Goal: Task Accomplishment & Management: Complete application form

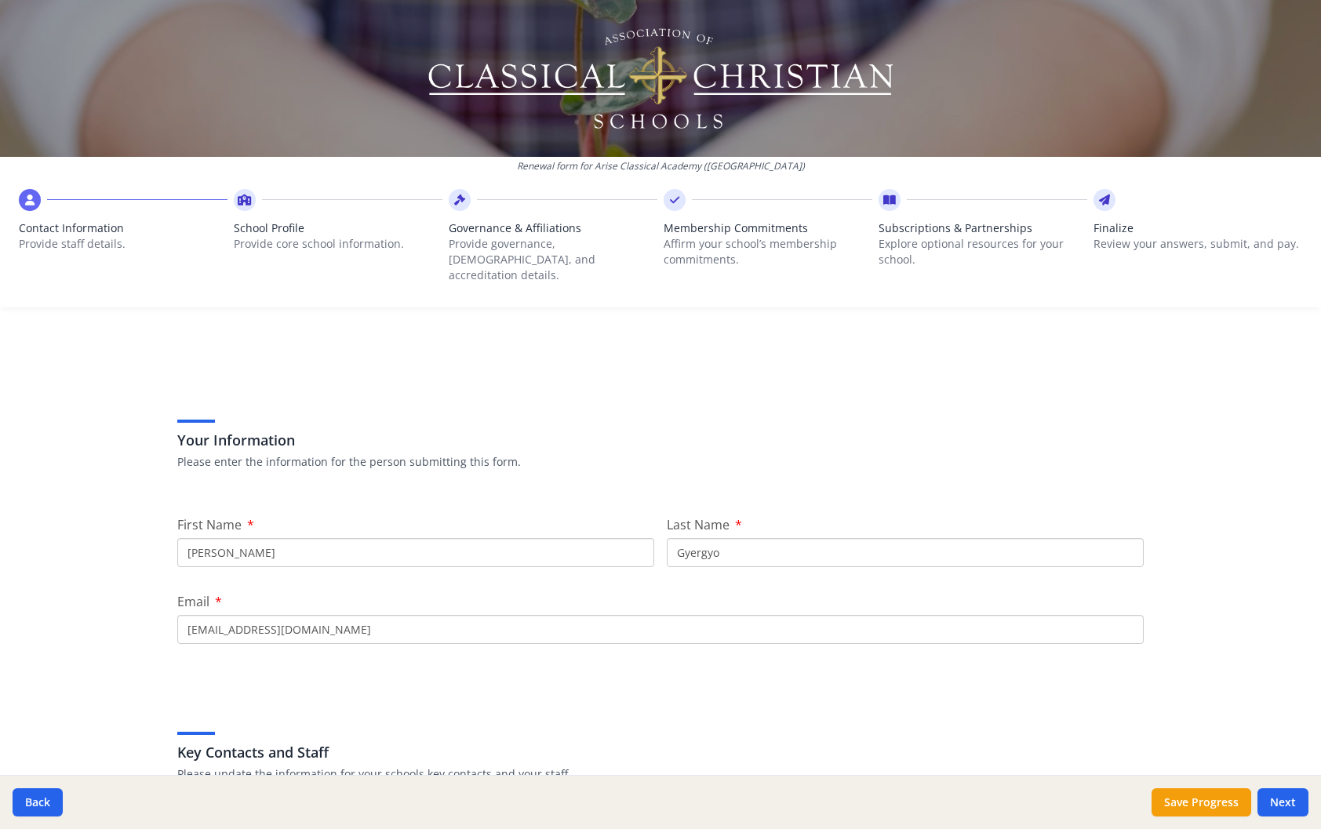
click at [275, 231] on span "School Profile" at bounding box center [338, 228] width 209 height 16
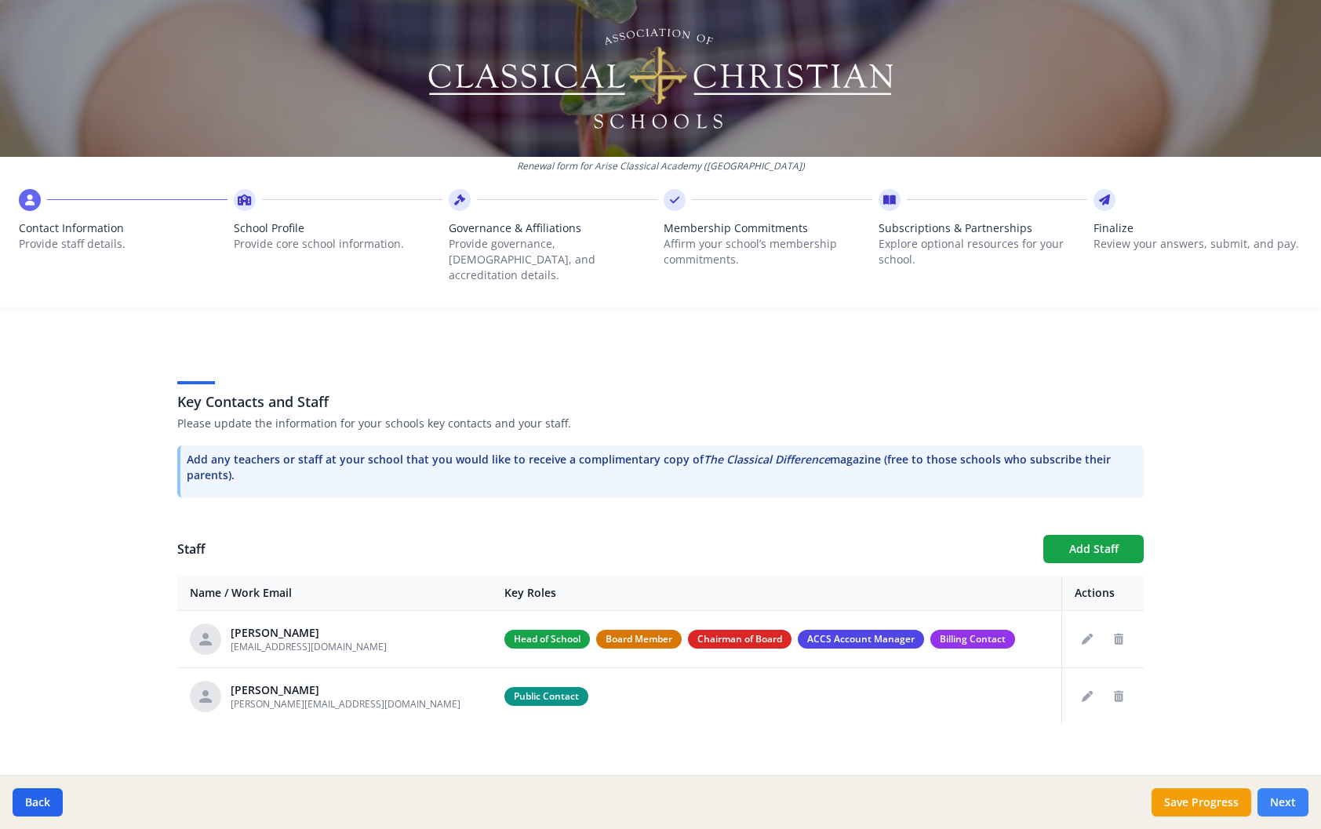
click at [1288, 790] on button "Next" at bounding box center [1283, 803] width 51 height 28
type input "(412) 600-3579"
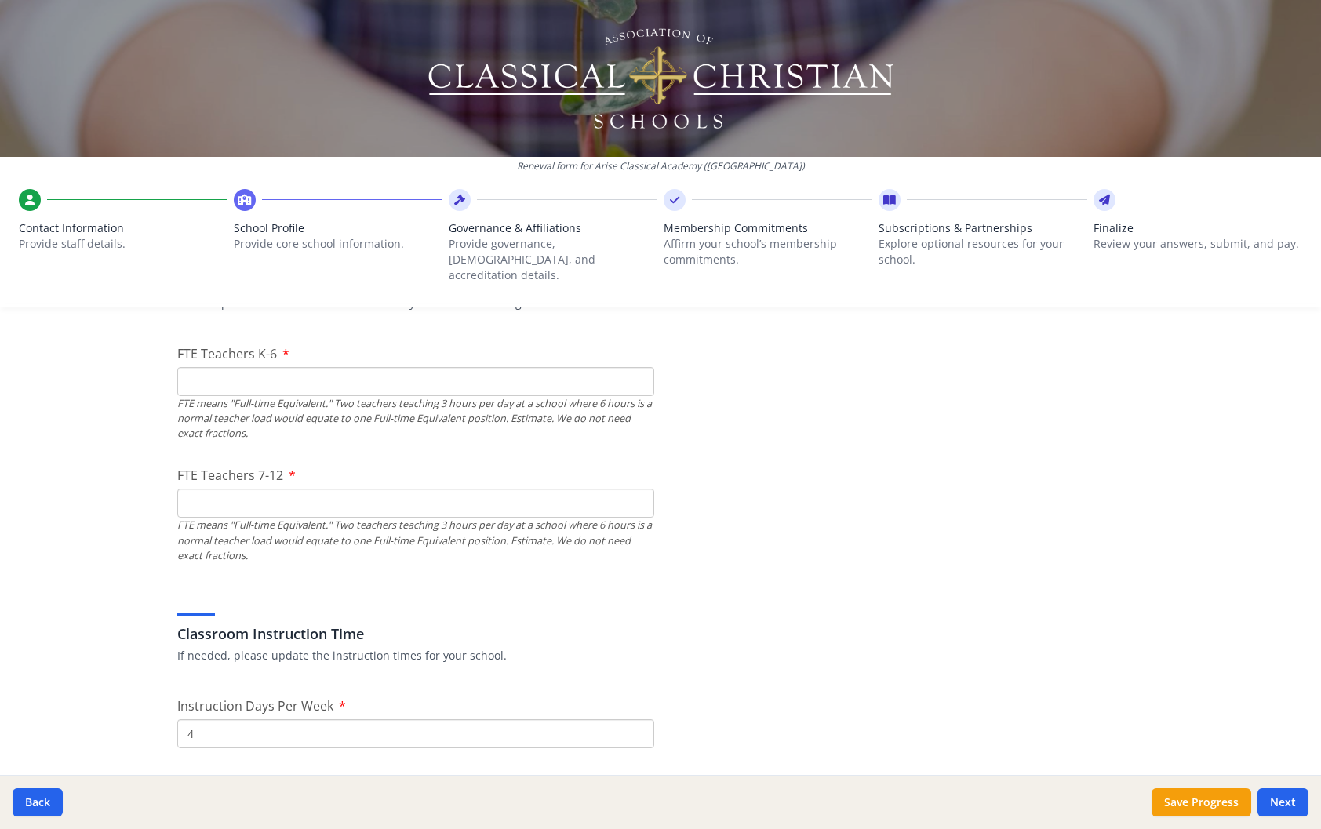
scroll to position [971, 0]
click at [369, 496] on input "FTE Teachers 7-12" at bounding box center [415, 504] width 477 height 29
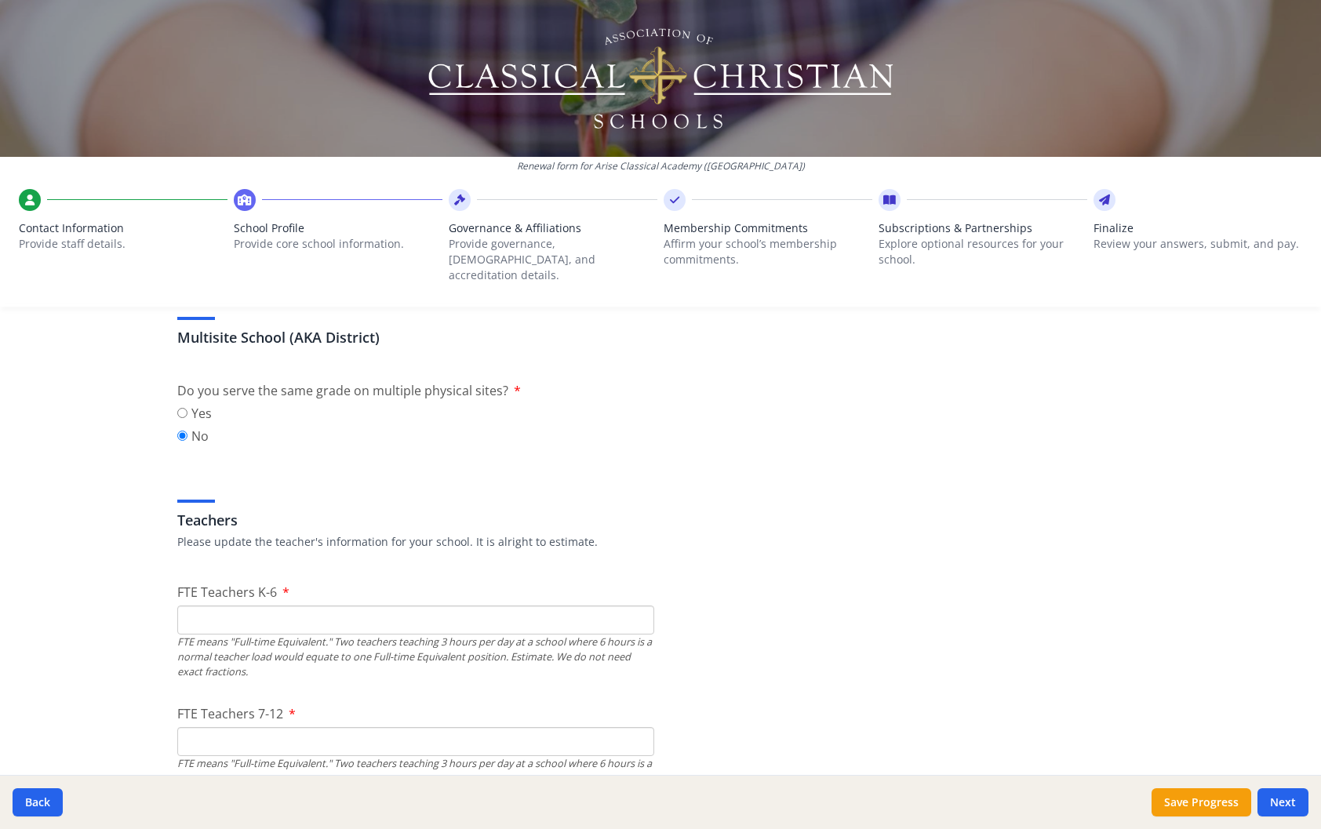
scroll to position [823, 0]
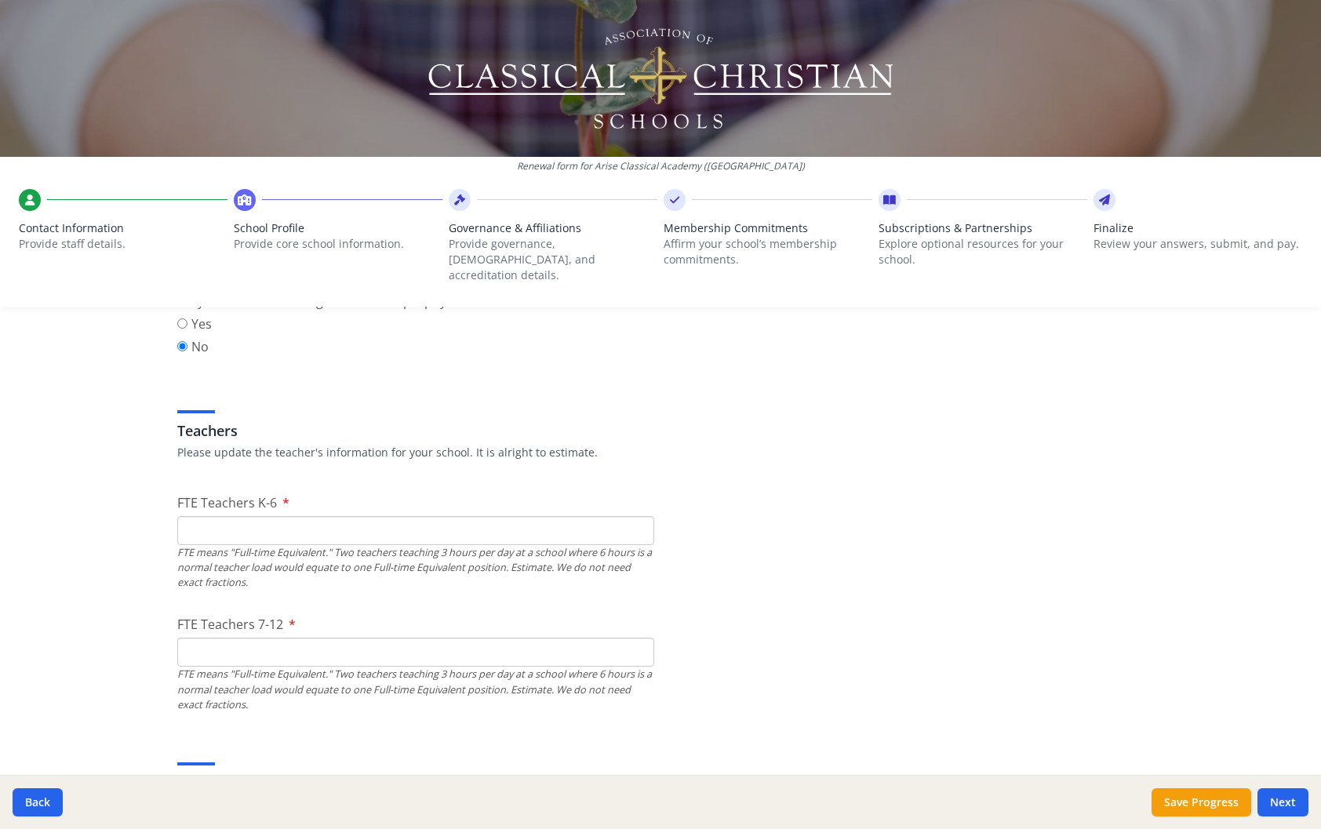
click at [274, 516] on input "FTE Teachers K-6" at bounding box center [415, 530] width 477 height 29
type input "0"
click at [243, 642] on input "FTE Teachers 7-12" at bounding box center [415, 652] width 477 height 29
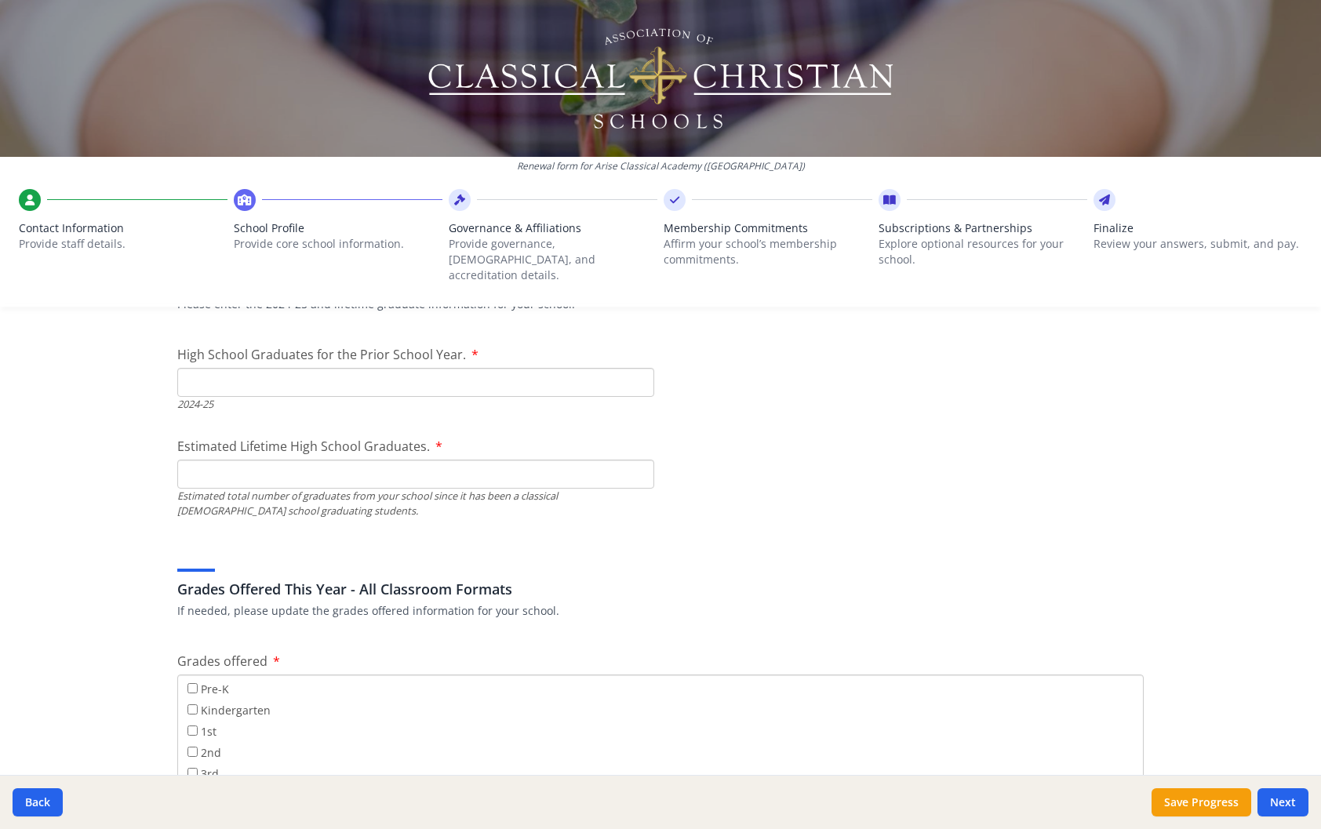
scroll to position [2268, 0]
type input "2"
click at [231, 373] on input "High School Graduates for the Prior School Year." at bounding box center [415, 381] width 477 height 29
type input "0"
click at [230, 464] on input "Estimated Lifetime High School Graduates." at bounding box center [415, 473] width 477 height 29
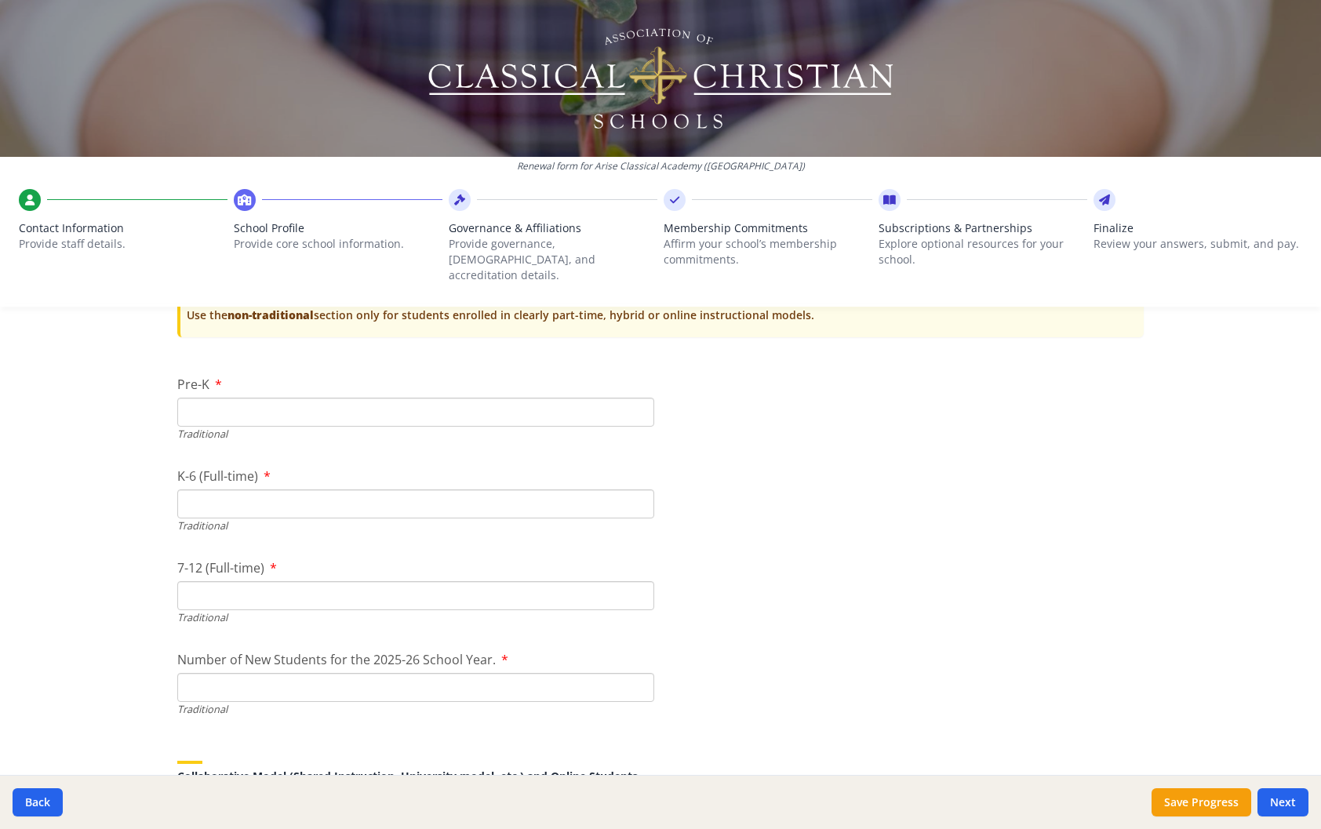
scroll to position [3238, 0]
type input "0"
click at [235, 407] on input "Pre-K" at bounding box center [415, 411] width 477 height 29
type input "0"
click at [225, 489] on input "K-6 (Full-time)" at bounding box center [415, 503] width 477 height 29
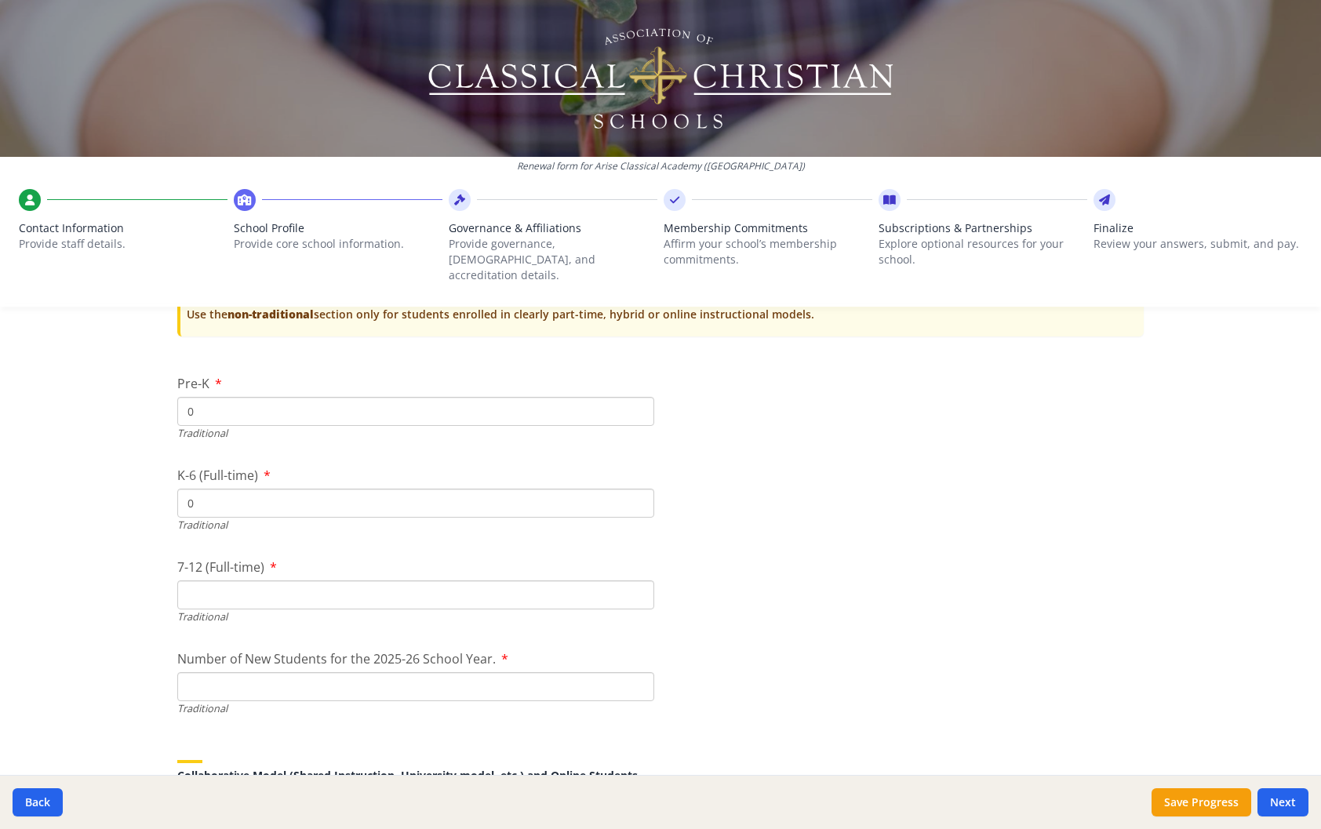
type input "0"
click at [215, 582] on input "7-12 (Full-time)" at bounding box center [415, 595] width 477 height 29
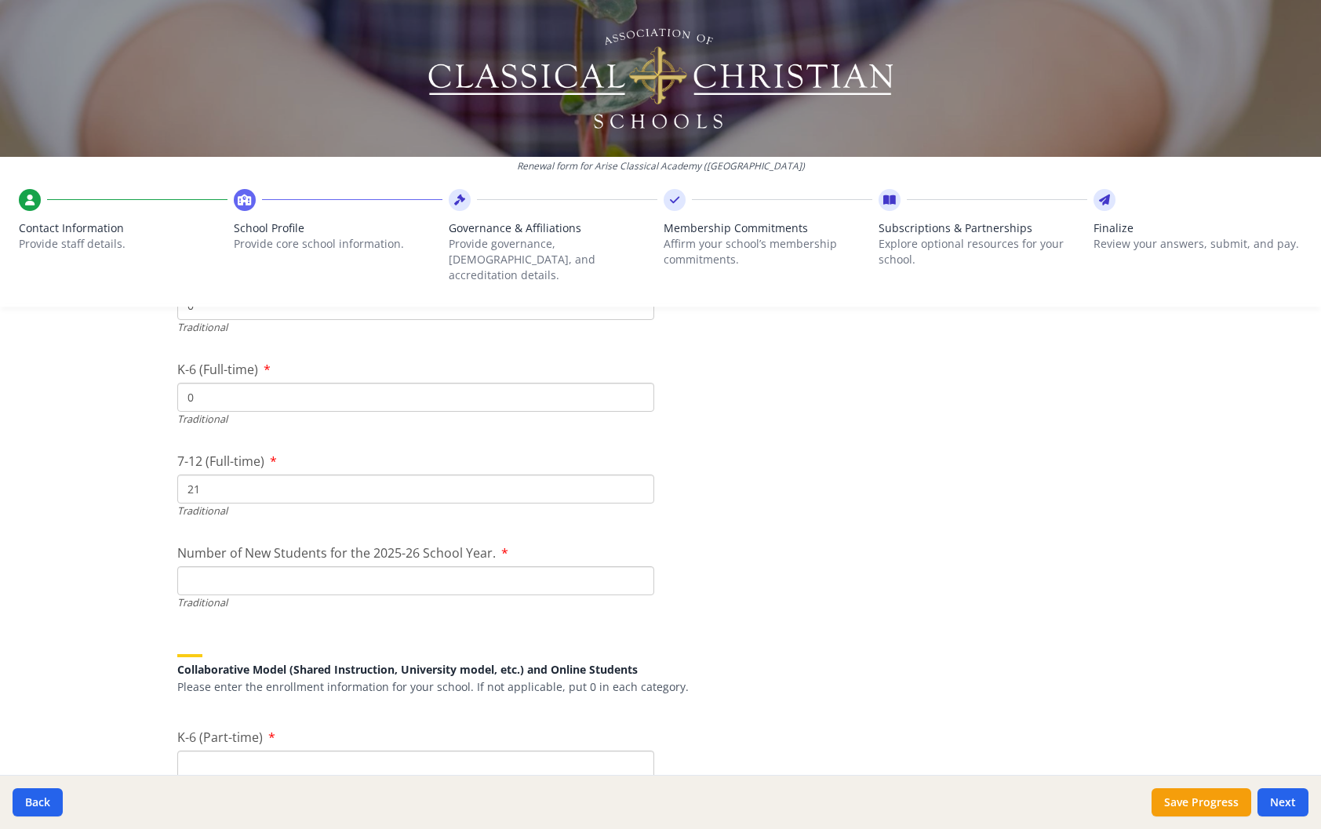
scroll to position [3345, 0]
type input "2"
type input "0"
click at [215, 595] on div "Traditional" at bounding box center [415, 602] width 477 height 15
click at [221, 566] on input "Number of New Students for the 2025-26 School Year." at bounding box center [415, 580] width 477 height 29
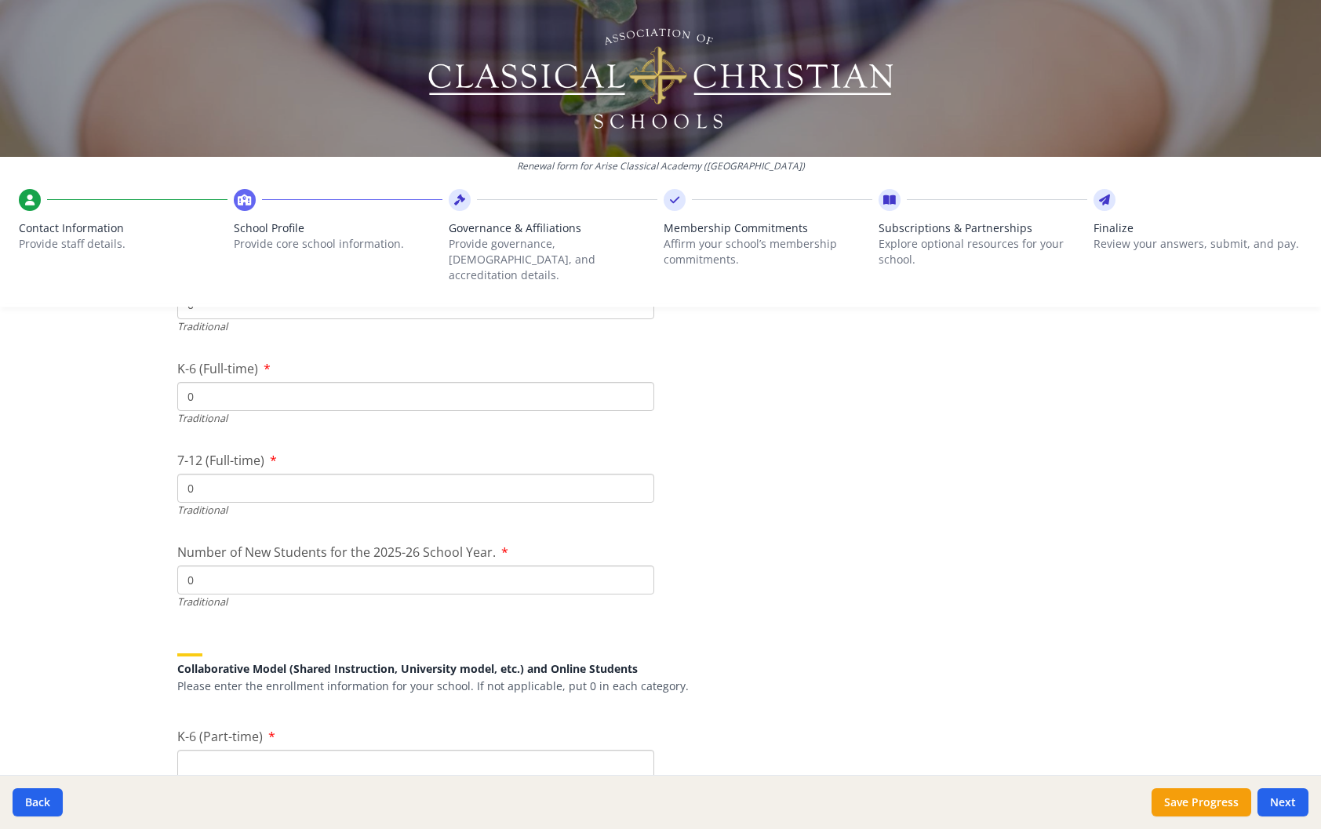
type input "0"
drag, startPoint x: 221, startPoint y: 563, endPoint x: 343, endPoint y: 614, distance: 132.2
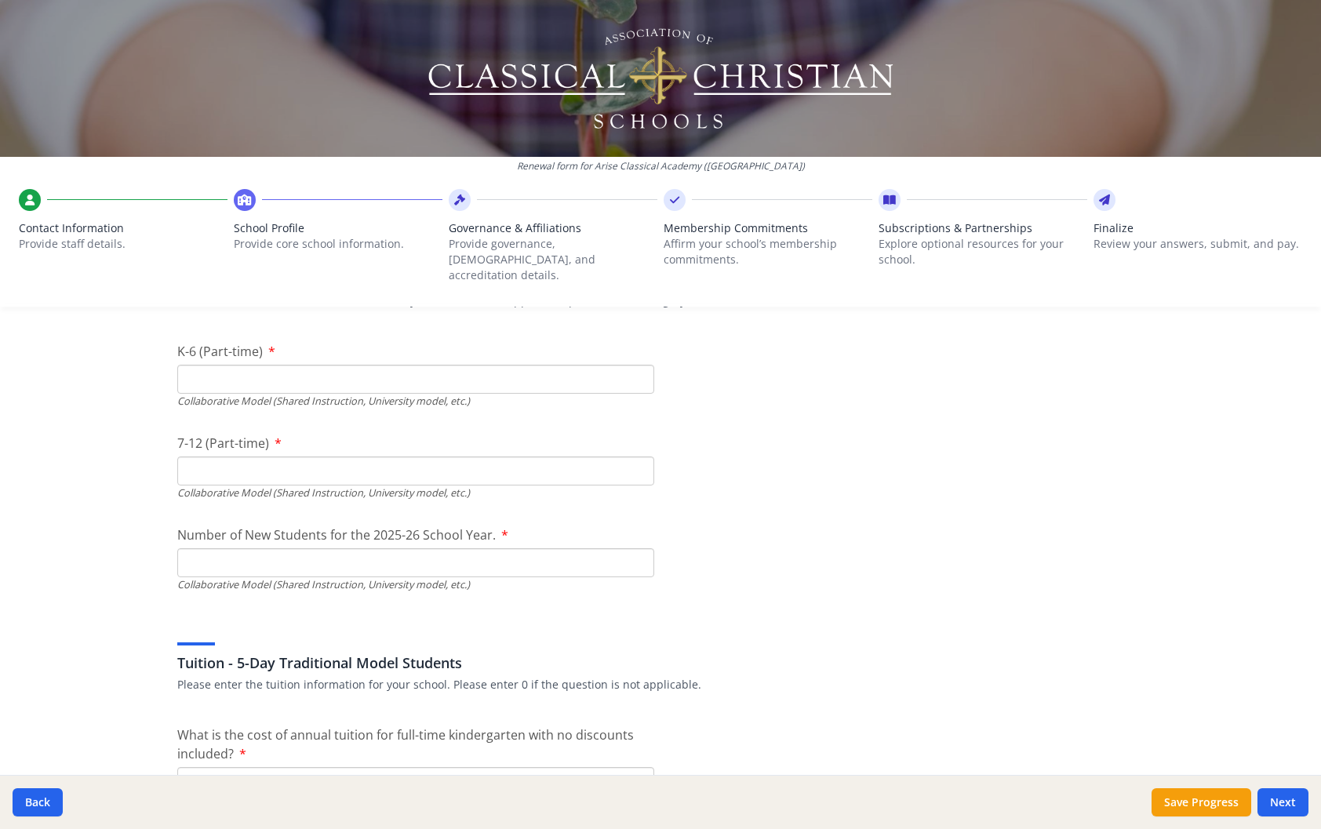
scroll to position [3731, 0]
click at [272, 364] on input "K-6 (Part-time)" at bounding box center [415, 378] width 477 height 29
type input "0"
click at [266, 464] on input "7-12 (Part-time)" at bounding box center [415, 470] width 477 height 29
type input "23"
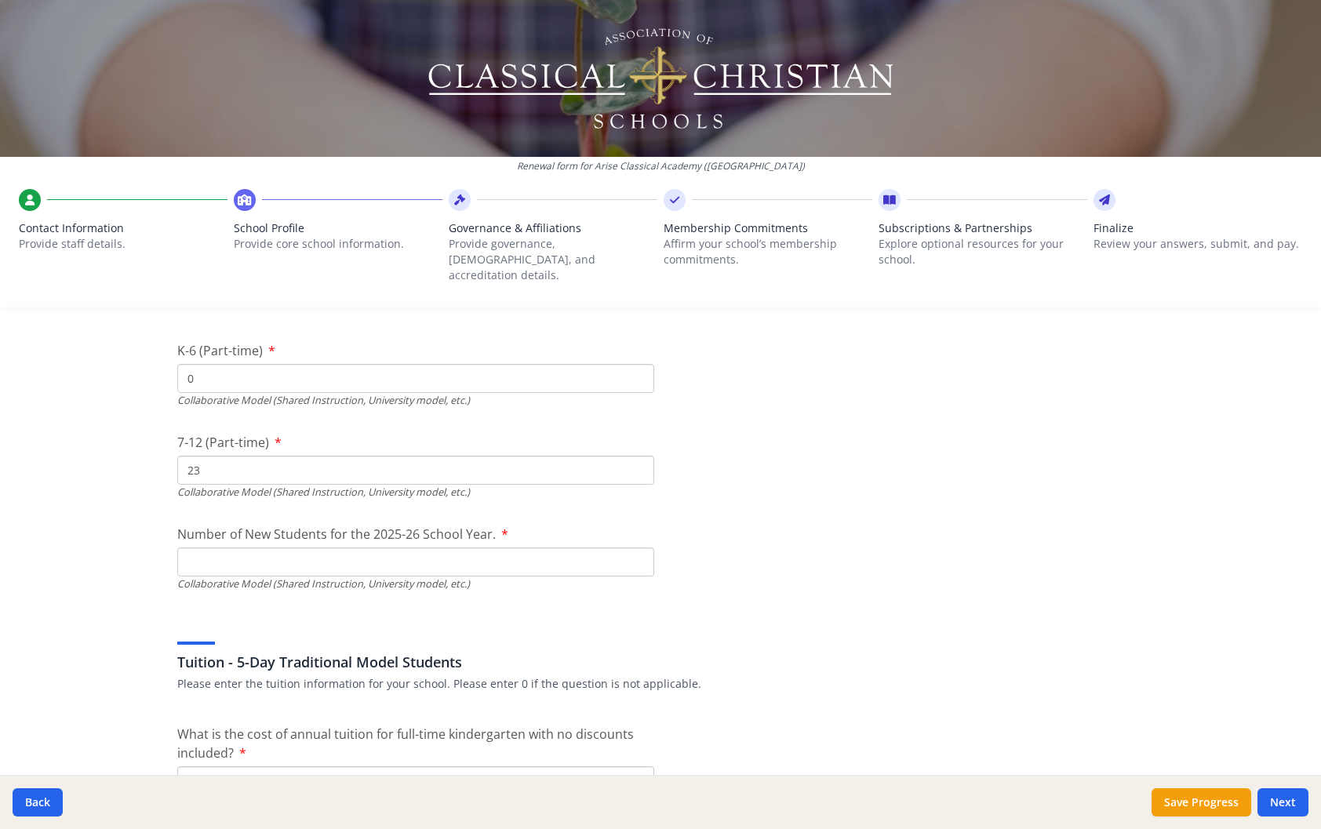
click at [259, 548] on input "Number of New Students for the 2025-26 School Year." at bounding box center [415, 562] width 477 height 29
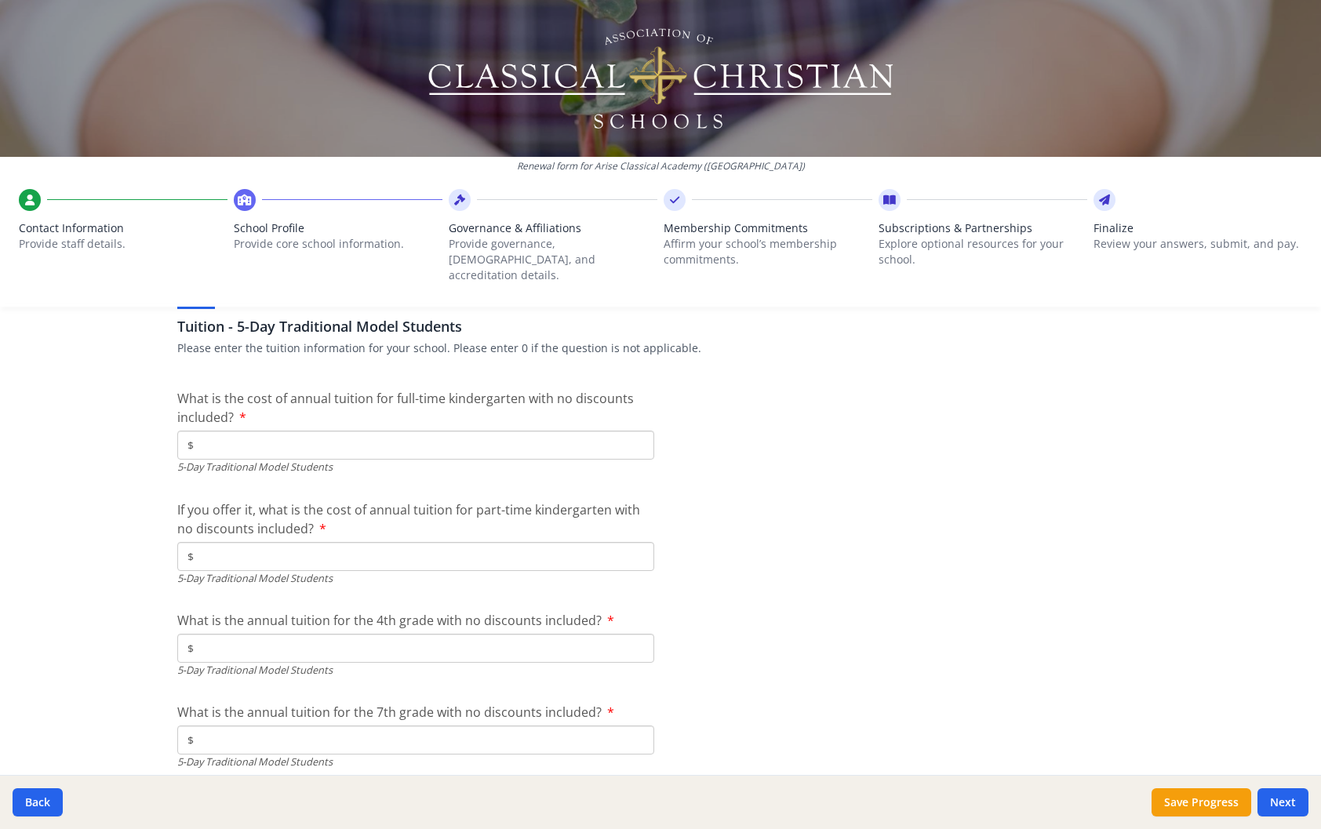
scroll to position [4067, 0]
type input "12"
click at [236, 430] on input "$" at bounding box center [415, 444] width 477 height 29
type input "$0"
click at [230, 541] on input "$" at bounding box center [415, 555] width 477 height 29
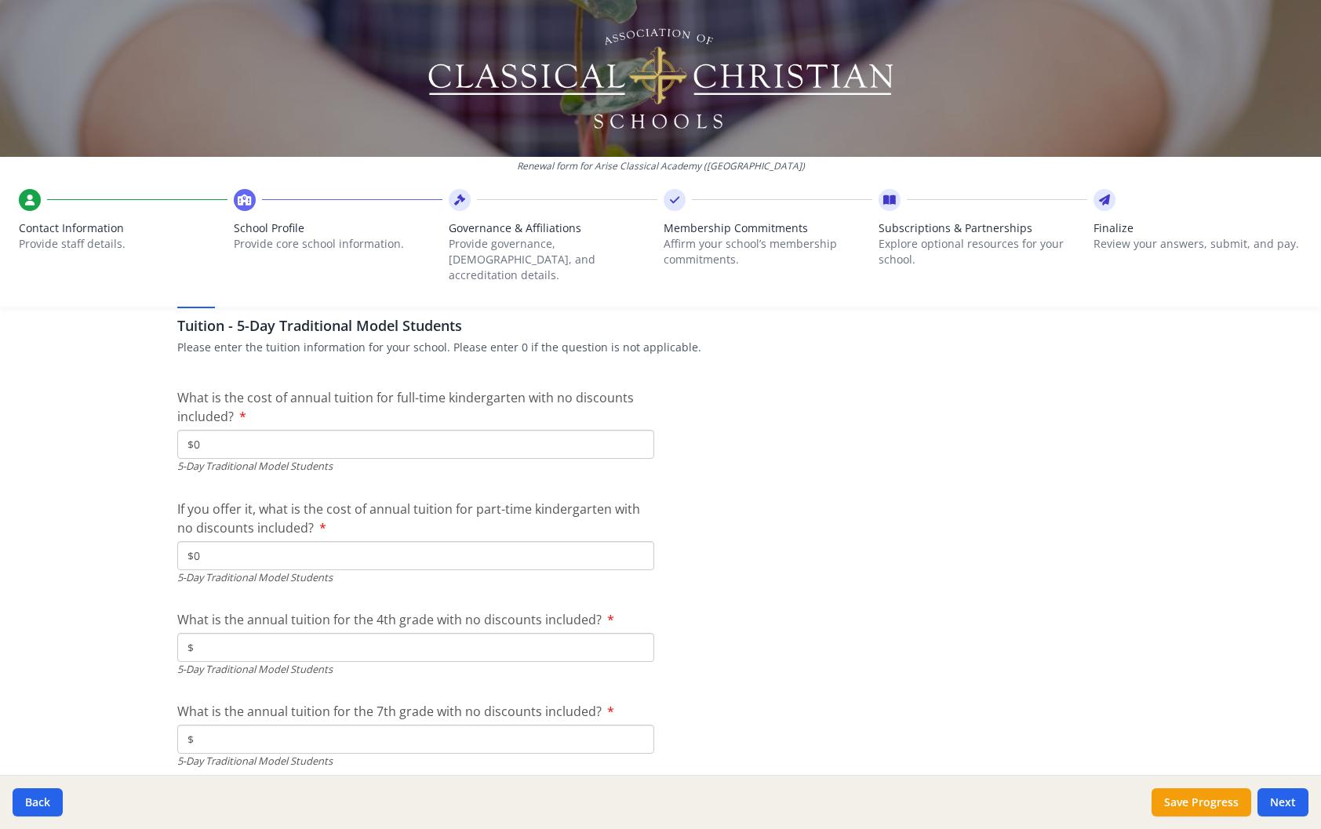
type input "$0"
click at [230, 633] on input "$" at bounding box center [415, 647] width 477 height 29
type input "$0"
click at [222, 725] on input "$" at bounding box center [415, 739] width 477 height 29
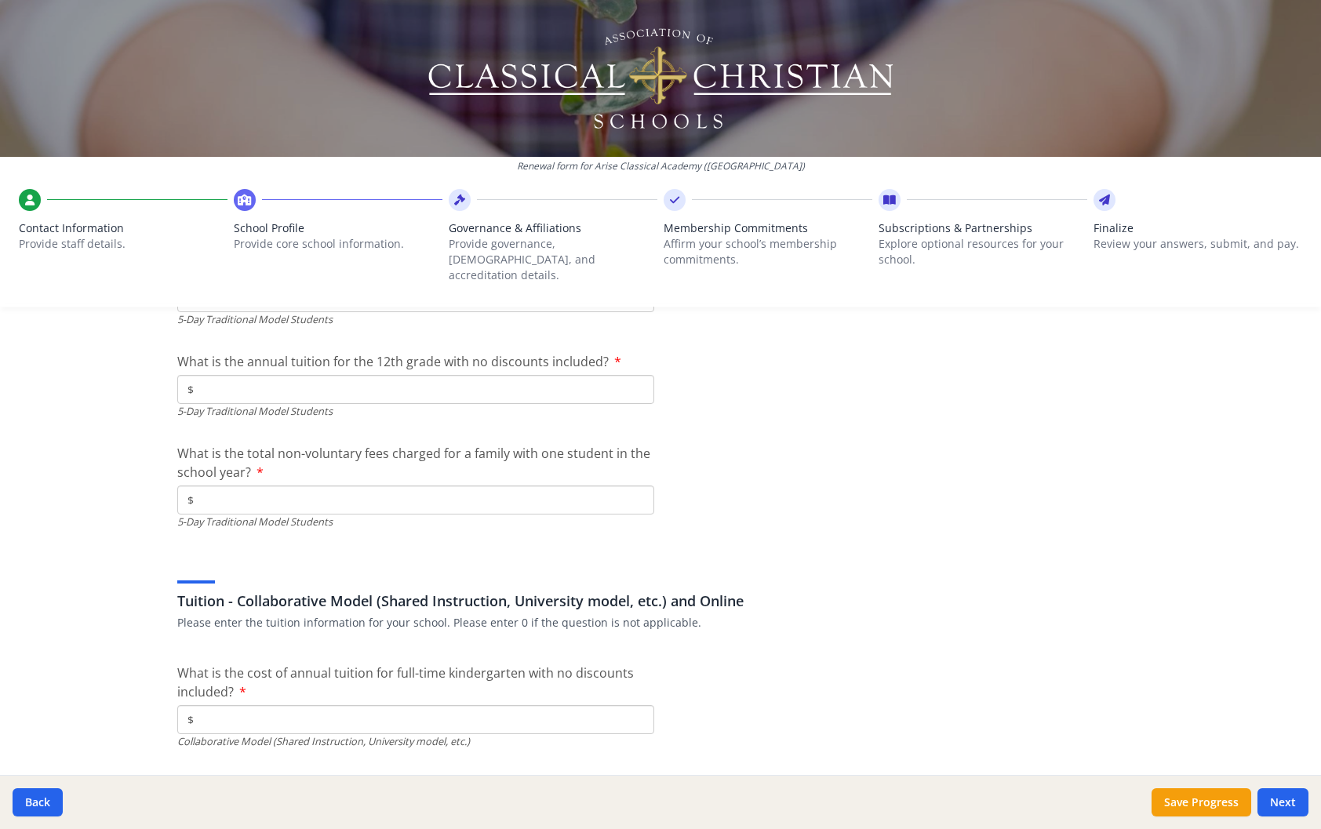
scroll to position [4510, 0]
type input "$0"
click at [213, 377] on input "$" at bounding box center [415, 388] width 477 height 29
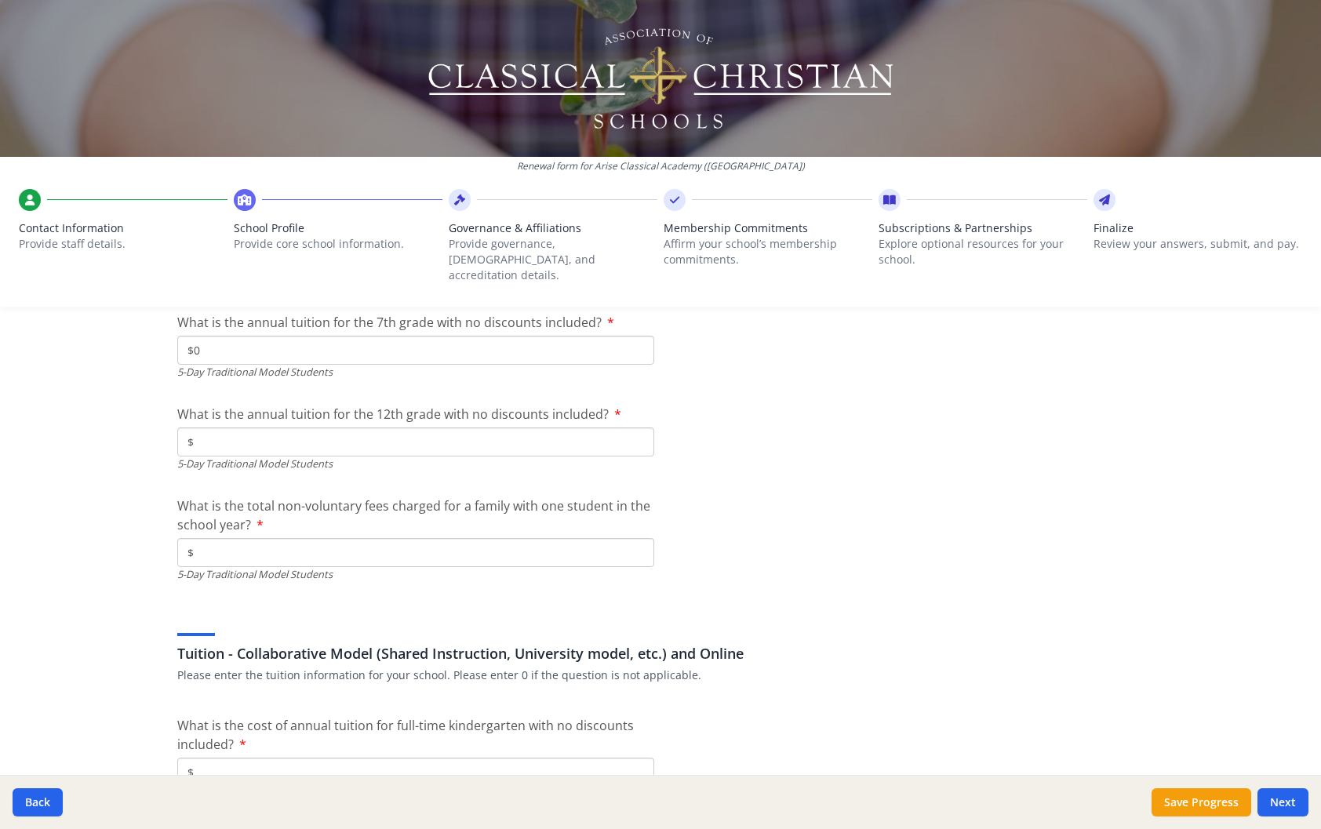
scroll to position [4456, 0]
type input "$0"
click at [215, 539] on input "$" at bounding box center [415, 553] width 477 height 29
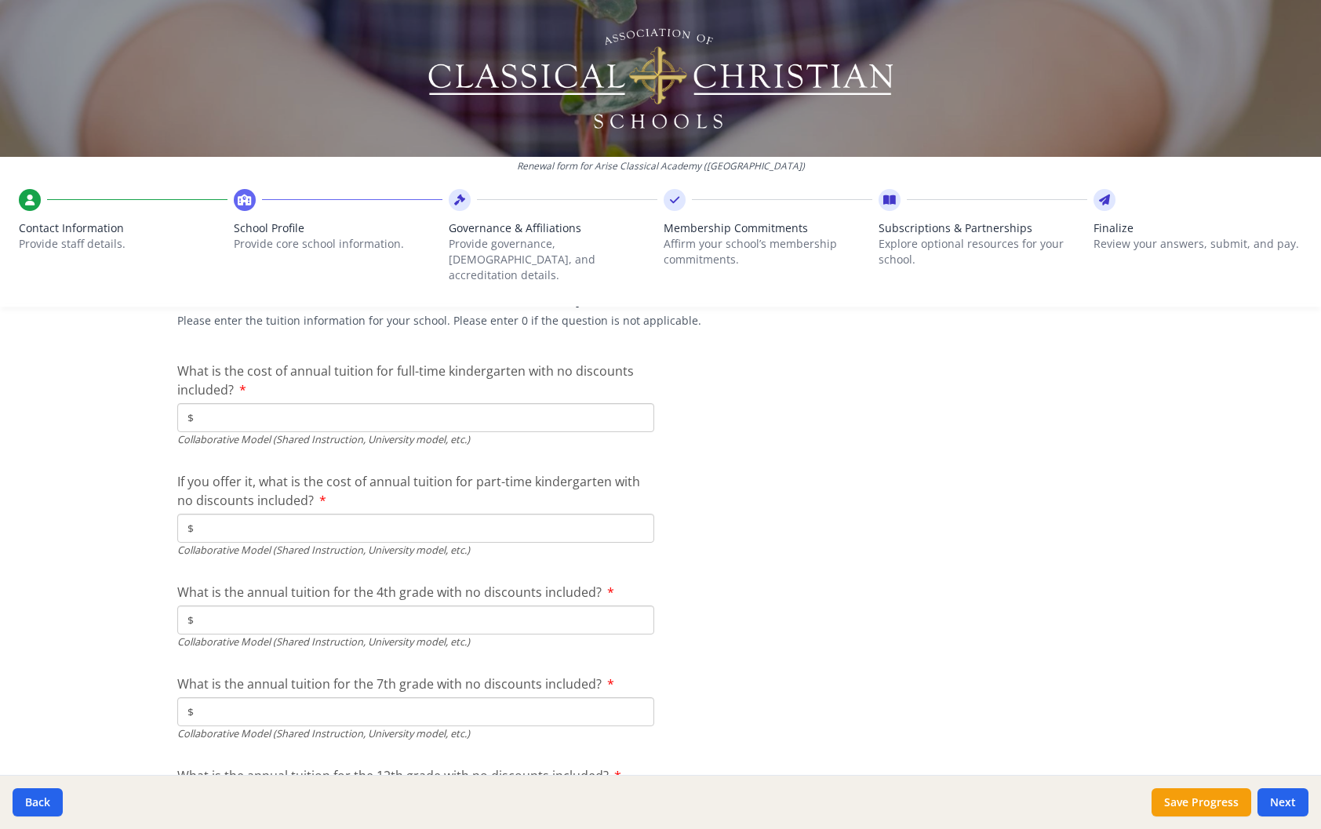
scroll to position [4812, 0]
type input "$0"
click at [215, 402] on input "$" at bounding box center [415, 416] width 477 height 29
type input "$6 700"
click at [209, 519] on input "$" at bounding box center [415, 527] width 477 height 29
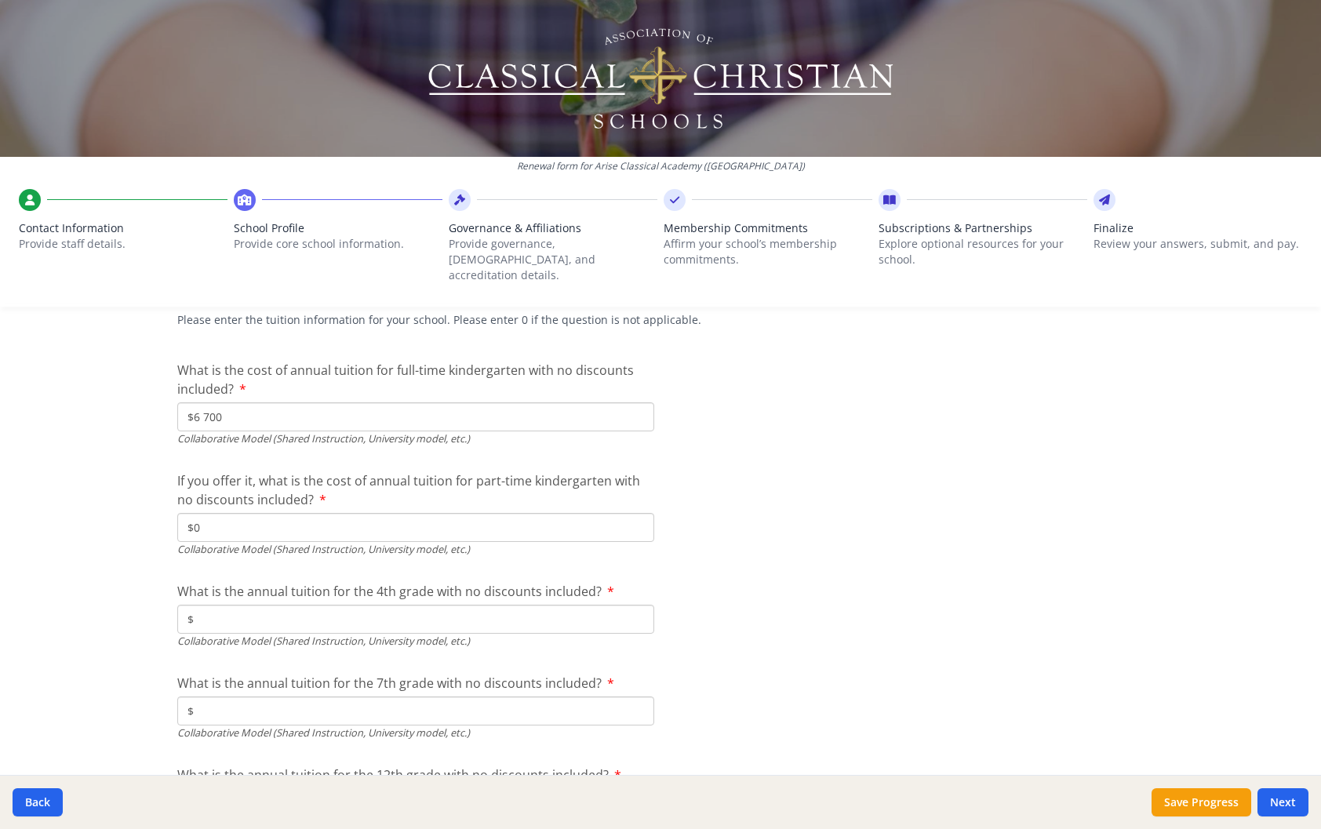
type input "$0"
click at [228, 605] on input "$" at bounding box center [415, 619] width 477 height 29
type input "$0"
click at [230, 697] on input "$" at bounding box center [415, 711] width 477 height 29
type input "$0"
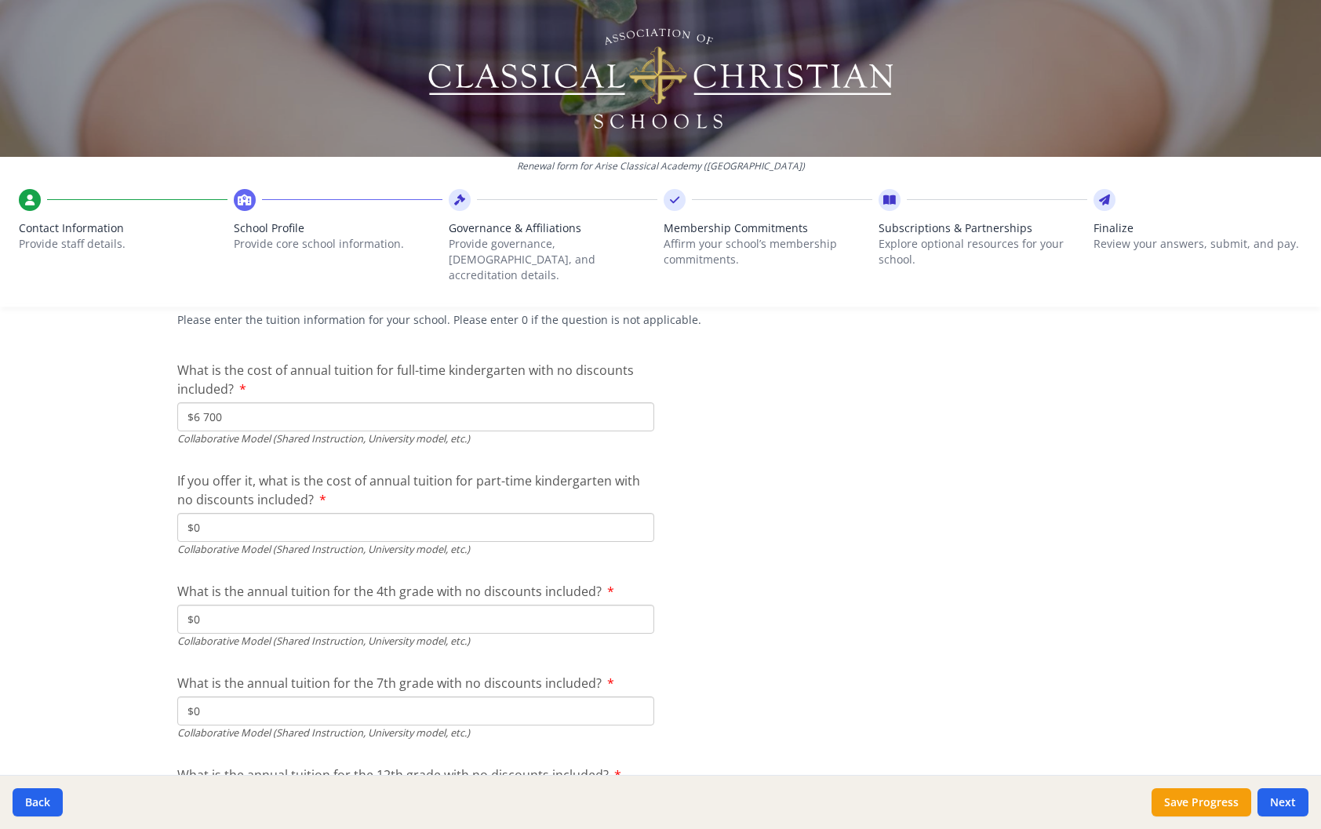
drag, startPoint x: 229, startPoint y: 400, endPoint x: 115, endPoint y: 402, distance: 113.8
click at [115, 402] on div "Renewal form for Arise Classical Academy (PA) Contact Information Provide staff…" at bounding box center [660, 414] width 1321 height 829
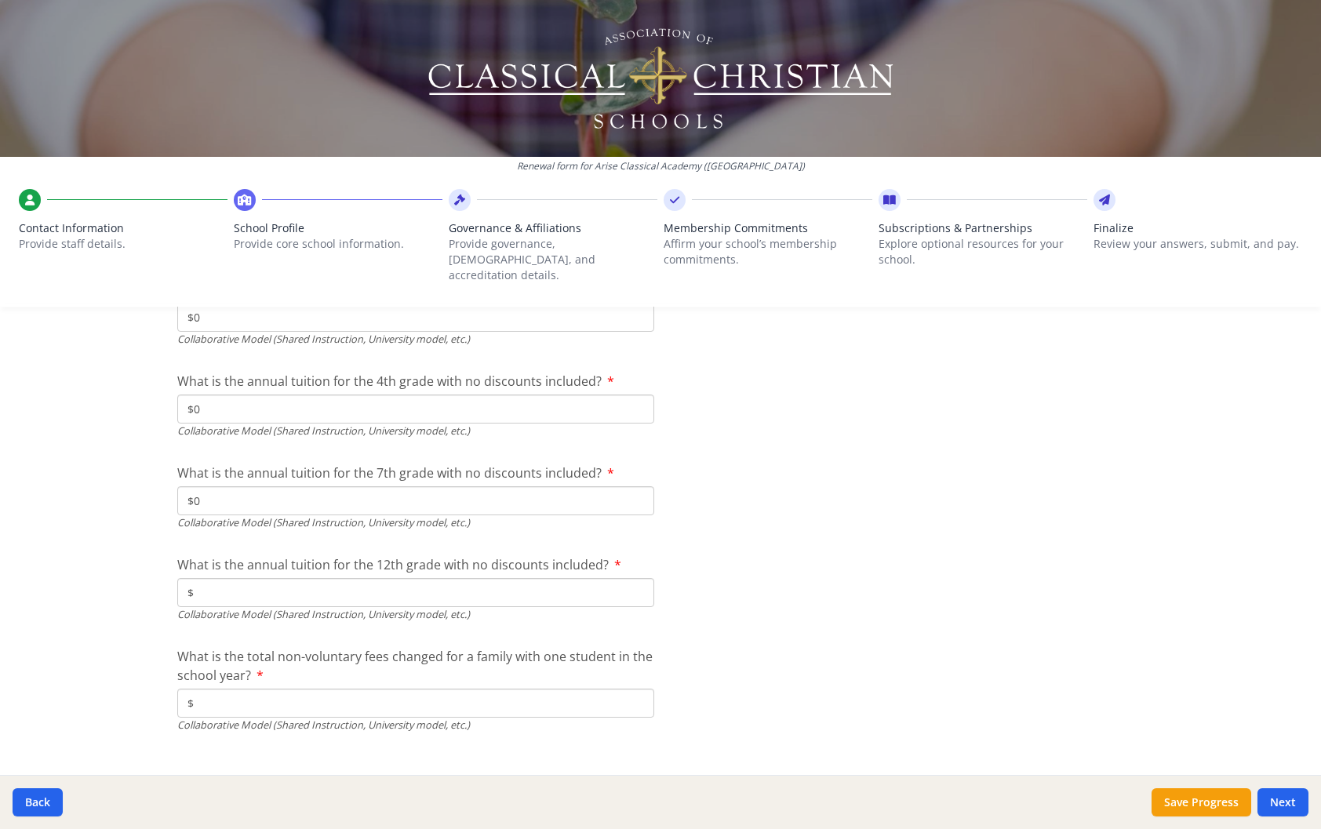
scroll to position [5031, 0]
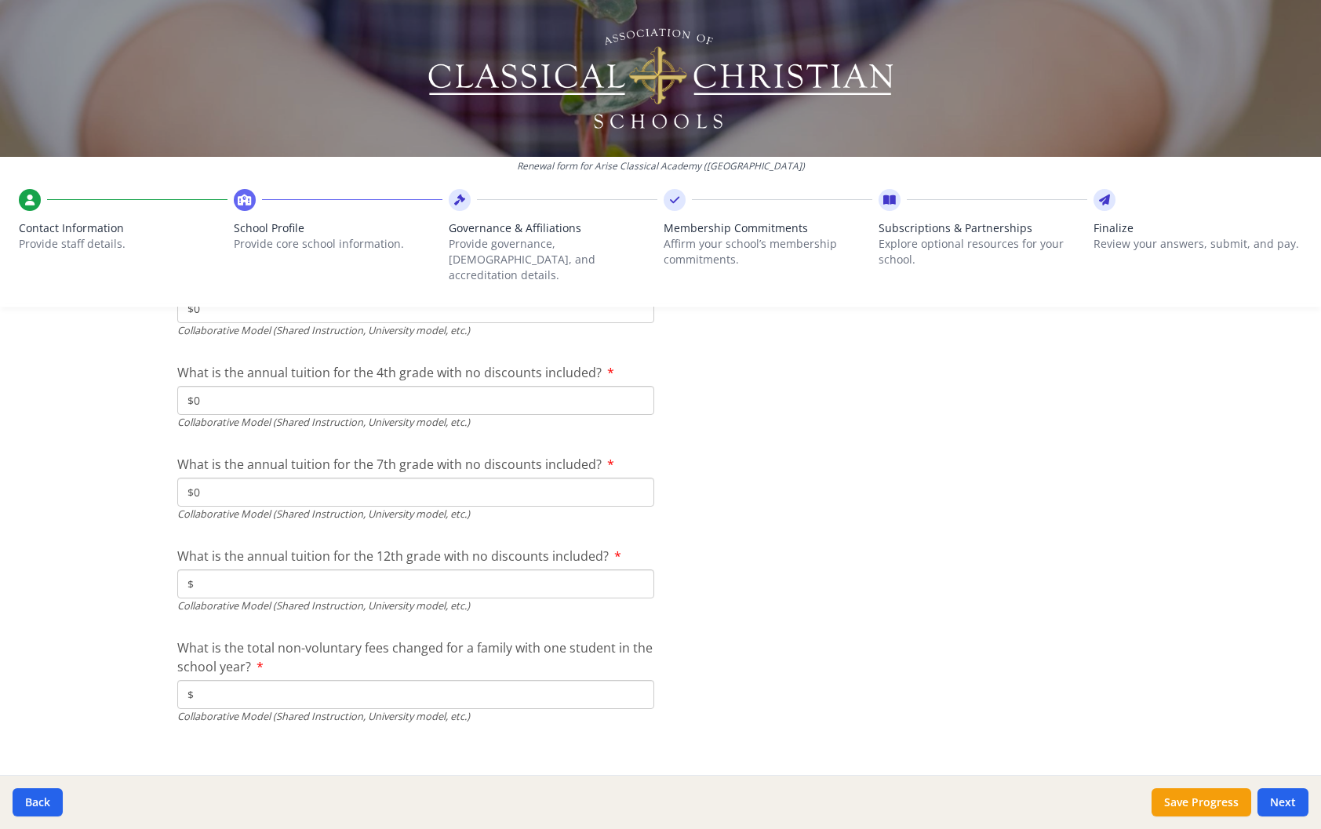
type input "$0"
click at [205, 552] on div "What is the annual tuition for the 12th grade with no discounts included? $ Col…" at bounding box center [415, 580] width 477 height 67
click at [209, 570] on input "$" at bounding box center [415, 584] width 477 height 29
type input "$6 765"
click at [226, 682] on input "$" at bounding box center [415, 694] width 477 height 29
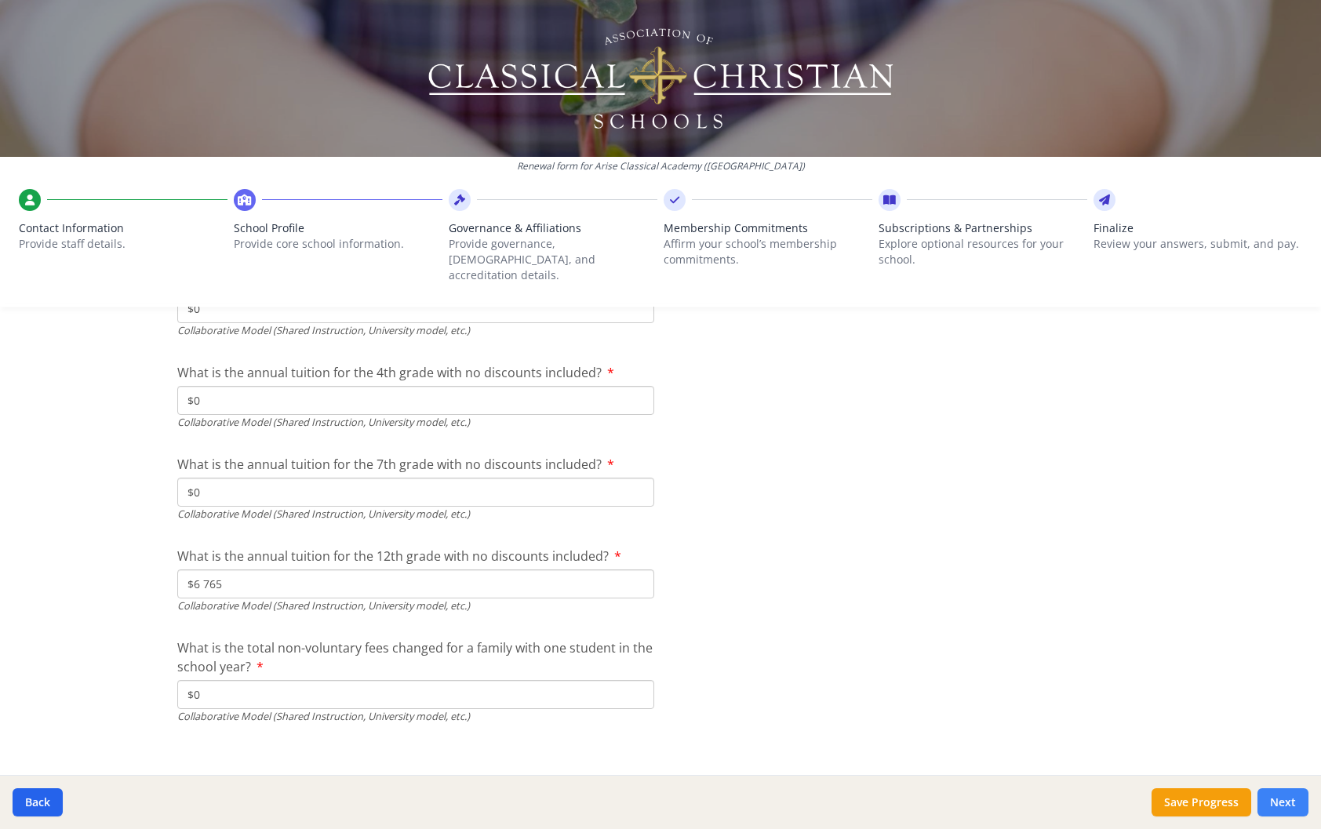
type input "$0"
click at [1291, 795] on button "Next" at bounding box center [1283, 803] width 51 height 28
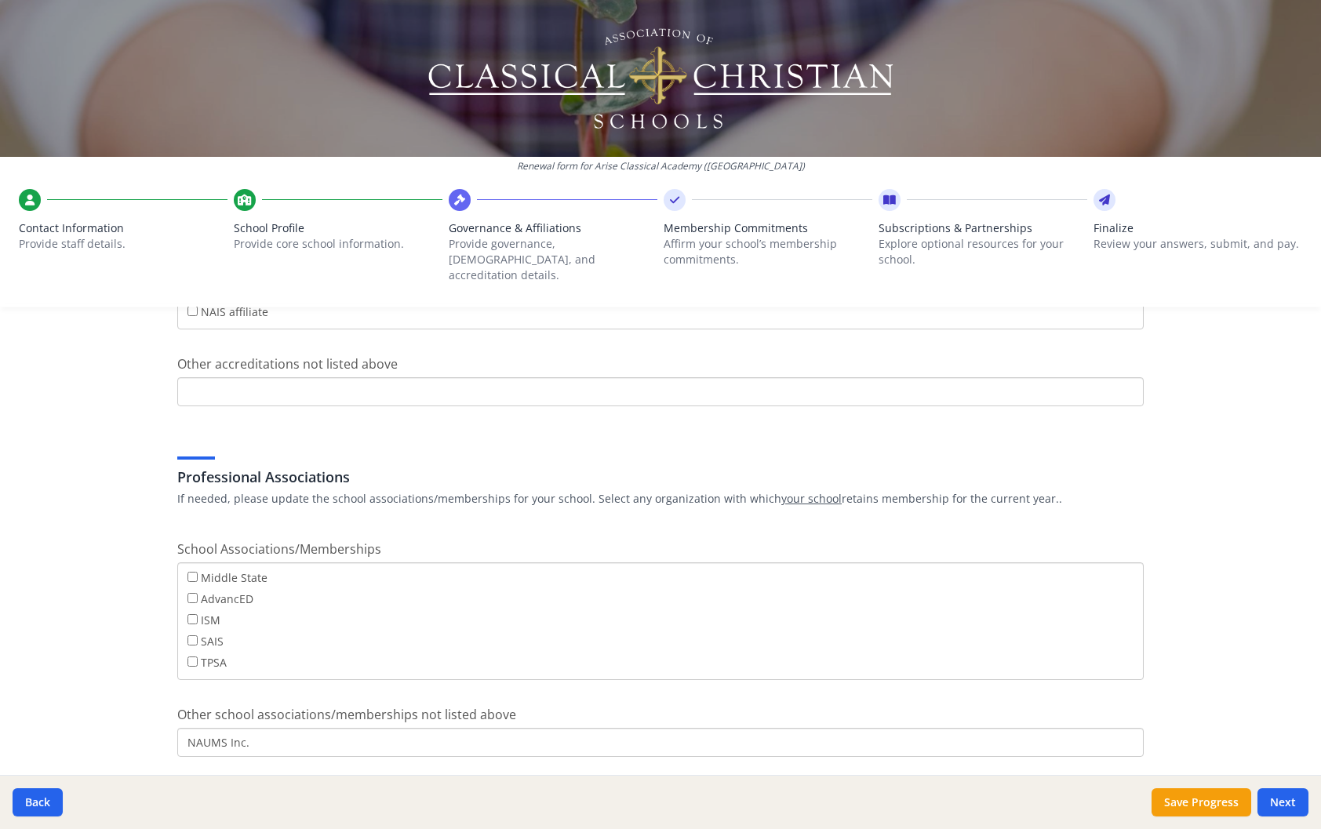
scroll to position [0, 0]
click at [319, 377] on input "Other accreditations not listed above" at bounding box center [660, 391] width 967 height 29
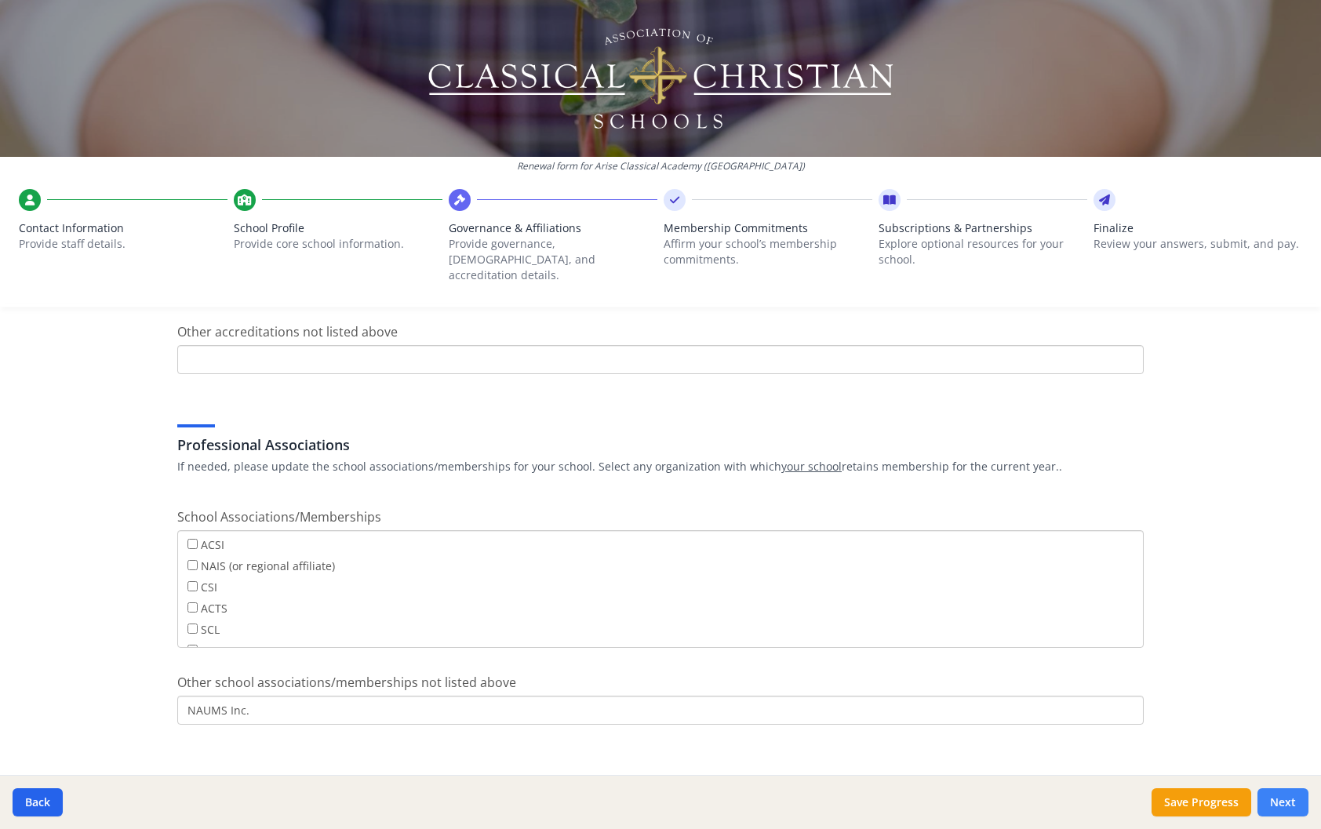
click at [1290, 795] on button "Next" at bounding box center [1283, 803] width 51 height 28
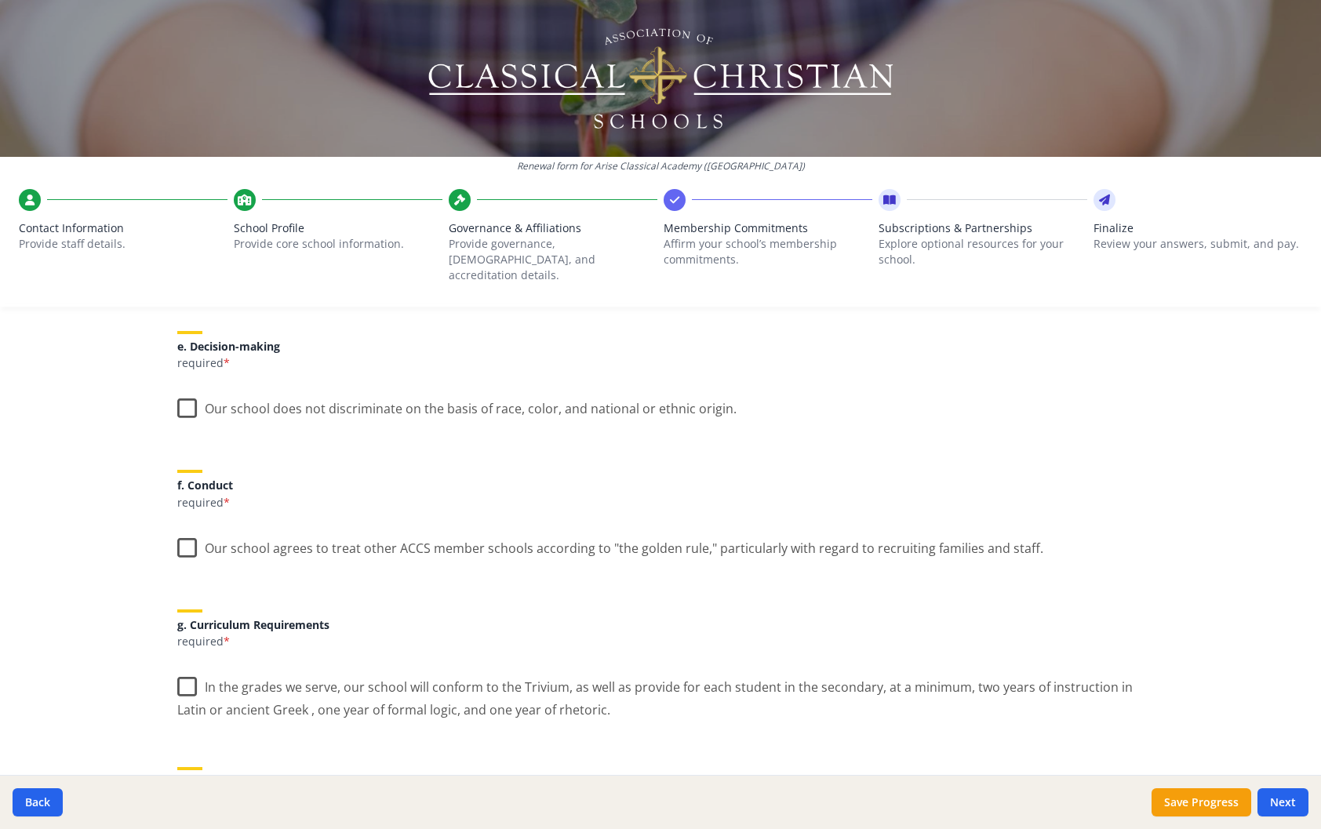
scroll to position [885, 0]
click at [180, 389] on label "Our school does not discriminate on the basis of race, color, and national or e…" at bounding box center [456, 405] width 559 height 34
click at [0, 0] on input "Our school does not discriminate on the basis of race, color, and national or e…" at bounding box center [0, 0] width 0 height 0
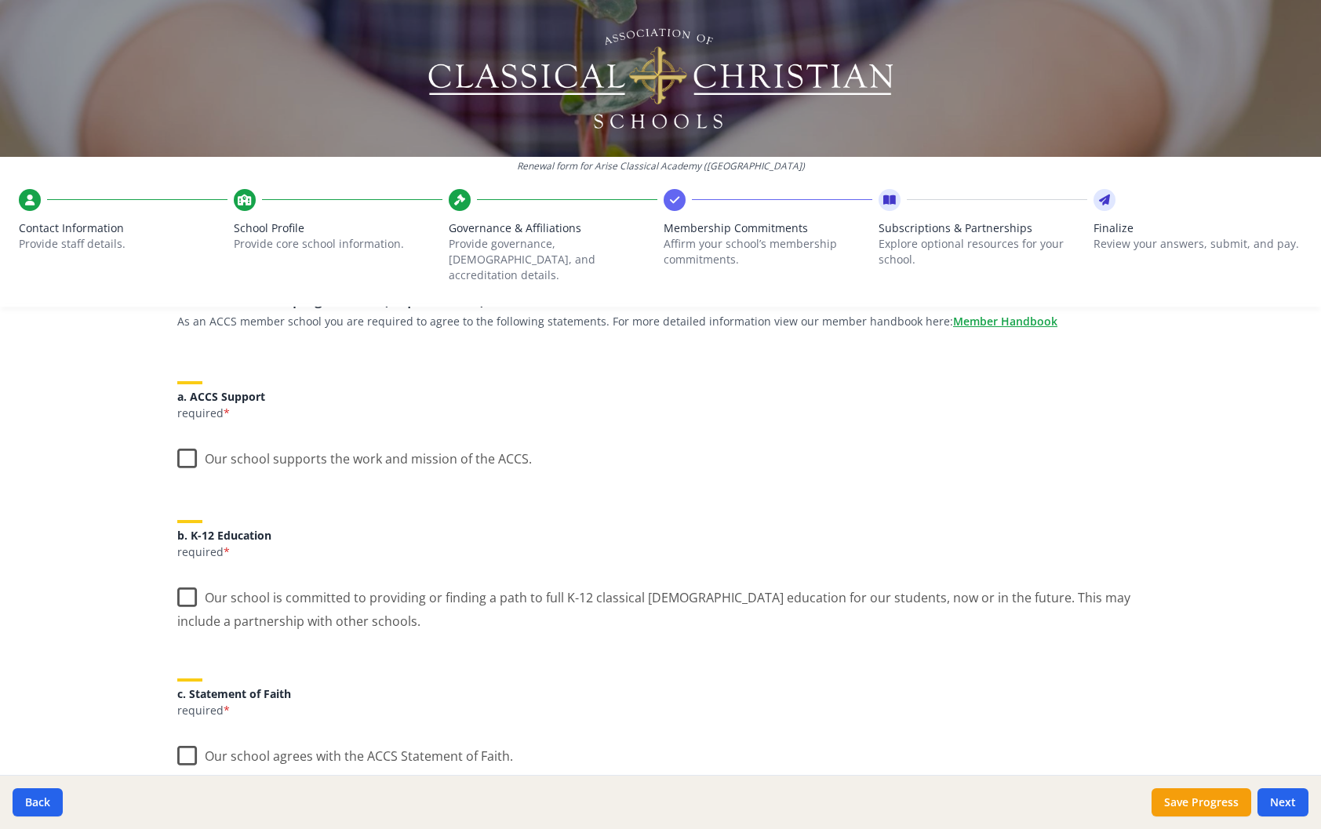
scroll to position [140, 0]
click at [185, 443] on label "Our school supports the work and mission of the ACCS." at bounding box center [354, 456] width 355 height 34
click at [0, 0] on input "Our school supports the work and mission of the ACCS." at bounding box center [0, 0] width 0 height 0
click at [180, 591] on label "Our school is committed to providing or finding a path to full K-12 classical C…" at bounding box center [660, 603] width 967 height 53
click at [0, 0] on input "Our school is committed to providing or finding a path to full K-12 classical C…" at bounding box center [0, 0] width 0 height 0
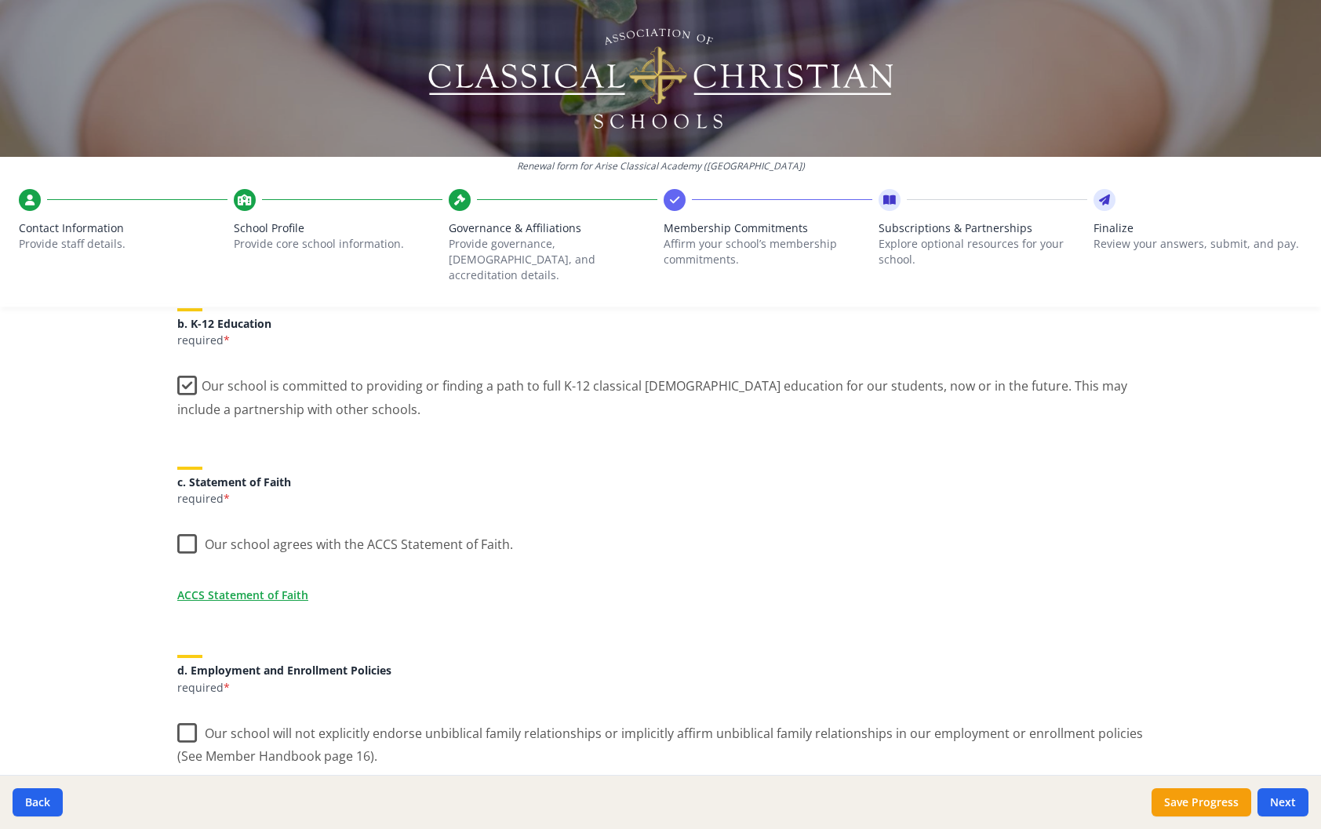
scroll to position [352, 0]
click at [177, 525] on label "Our school agrees with the ACCS Statement of Faith." at bounding box center [345, 541] width 336 height 34
click at [0, 0] on input "Our school agrees with the ACCS Statement of Faith." at bounding box center [0, 0] width 0 height 0
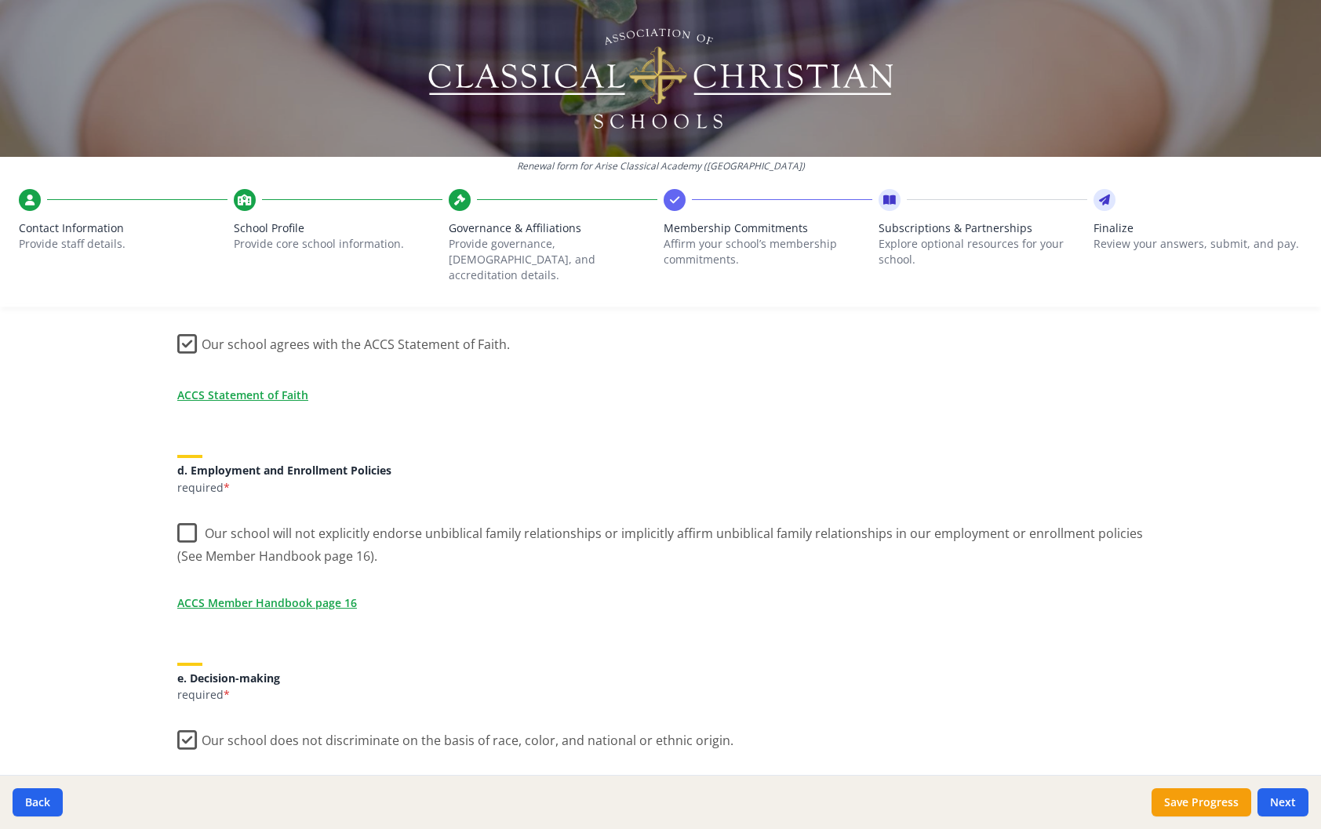
scroll to position [553, 0]
click at [182, 513] on label "Our school will not explicitly endorse unbiblical family relationships or impli…" at bounding box center [660, 538] width 967 height 53
click at [0, 0] on input "Our school will not explicitly endorse unbiblical family relationships or impli…" at bounding box center [0, 0] width 0 height 0
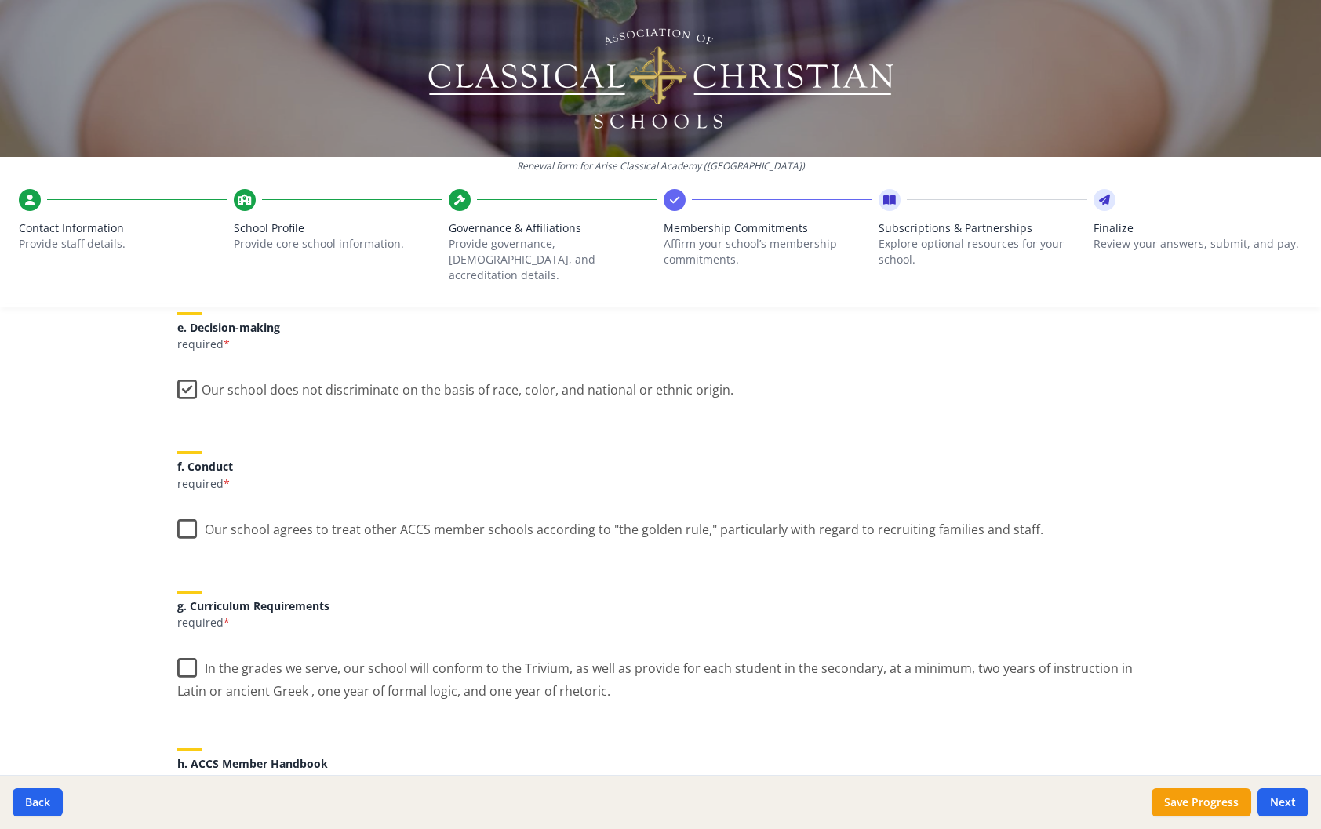
scroll to position [904, 0]
click at [183, 515] on label "Our school agrees to treat other ACCS member schools according to "the golden r…" at bounding box center [610, 525] width 866 height 34
click at [0, 0] on input "Our school agrees to treat other ACCS member schools according to "the golden r…" at bounding box center [0, 0] width 0 height 0
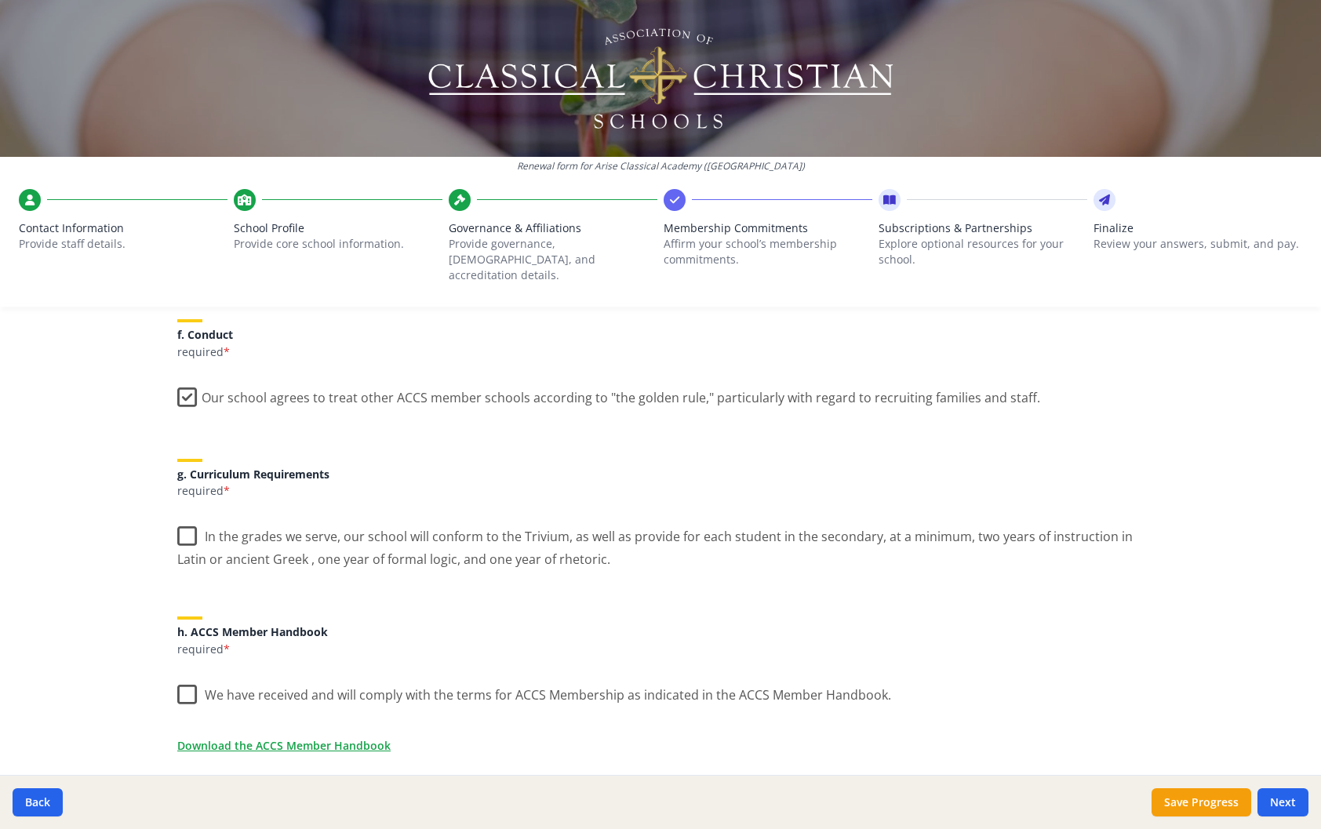
scroll to position [1036, 0]
click at [178, 521] on label "In the grades we serve, our school will conform to the Trivium, as well as prov…" at bounding box center [660, 541] width 967 height 53
click at [0, 0] on input "In the grades we serve, our school will conform to the Trivium, as well as prov…" at bounding box center [0, 0] width 0 height 0
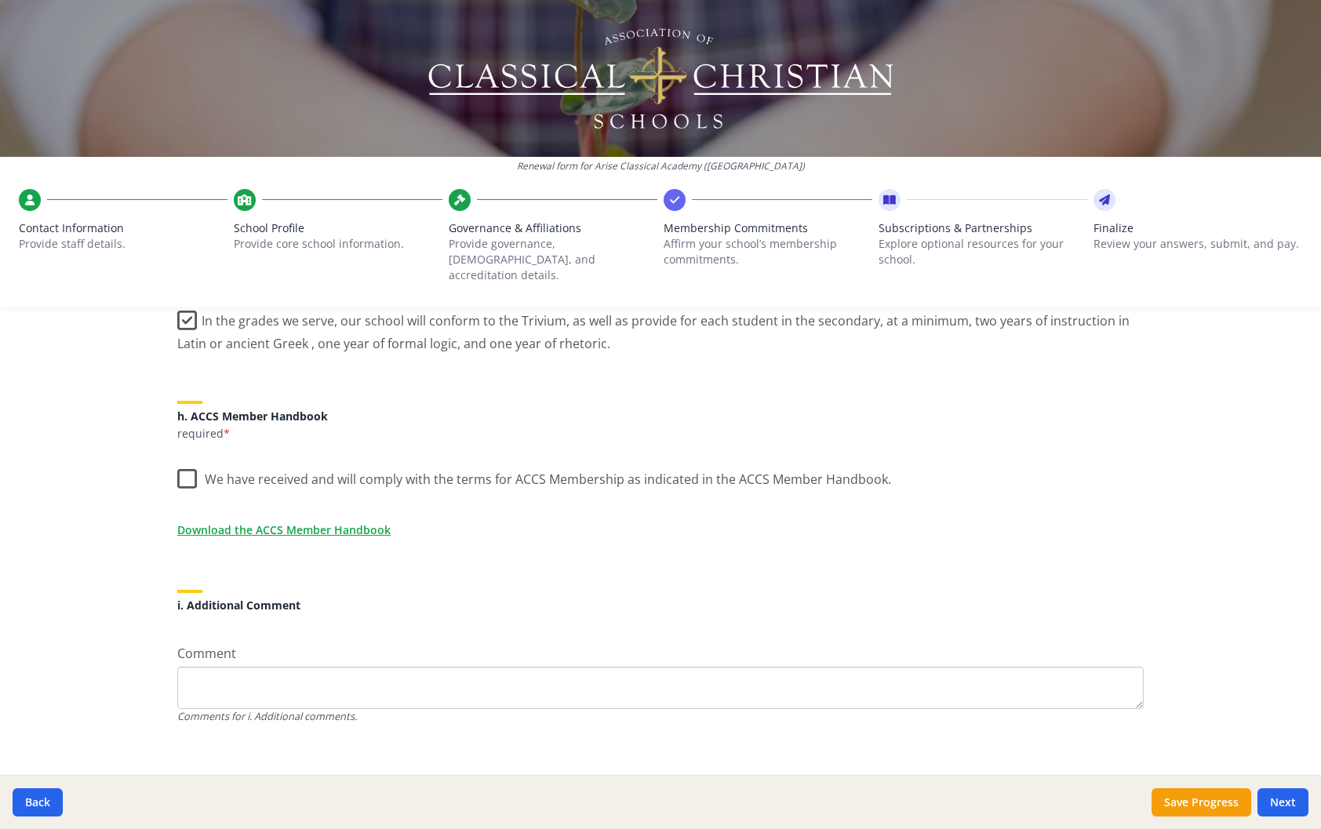
scroll to position [1251, 0]
click at [183, 466] on label "We have received and will comply with the terms for ACCS Membership as indicate…" at bounding box center [534, 476] width 714 height 34
click at [0, 0] on input "We have received and will comply with the terms for ACCS Membership as indicate…" at bounding box center [0, 0] width 0 height 0
click at [1273, 795] on button "Next" at bounding box center [1283, 803] width 51 height 28
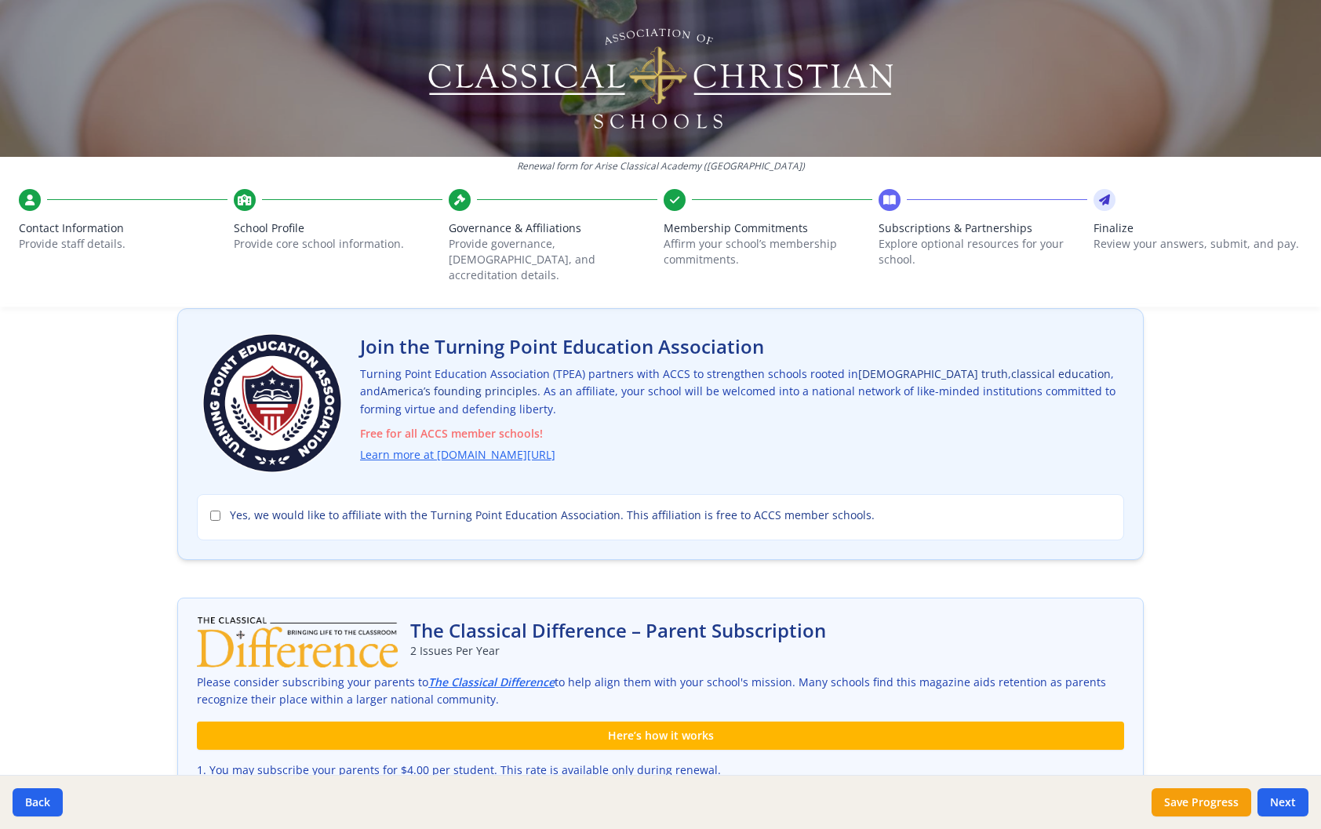
scroll to position [93, 0]
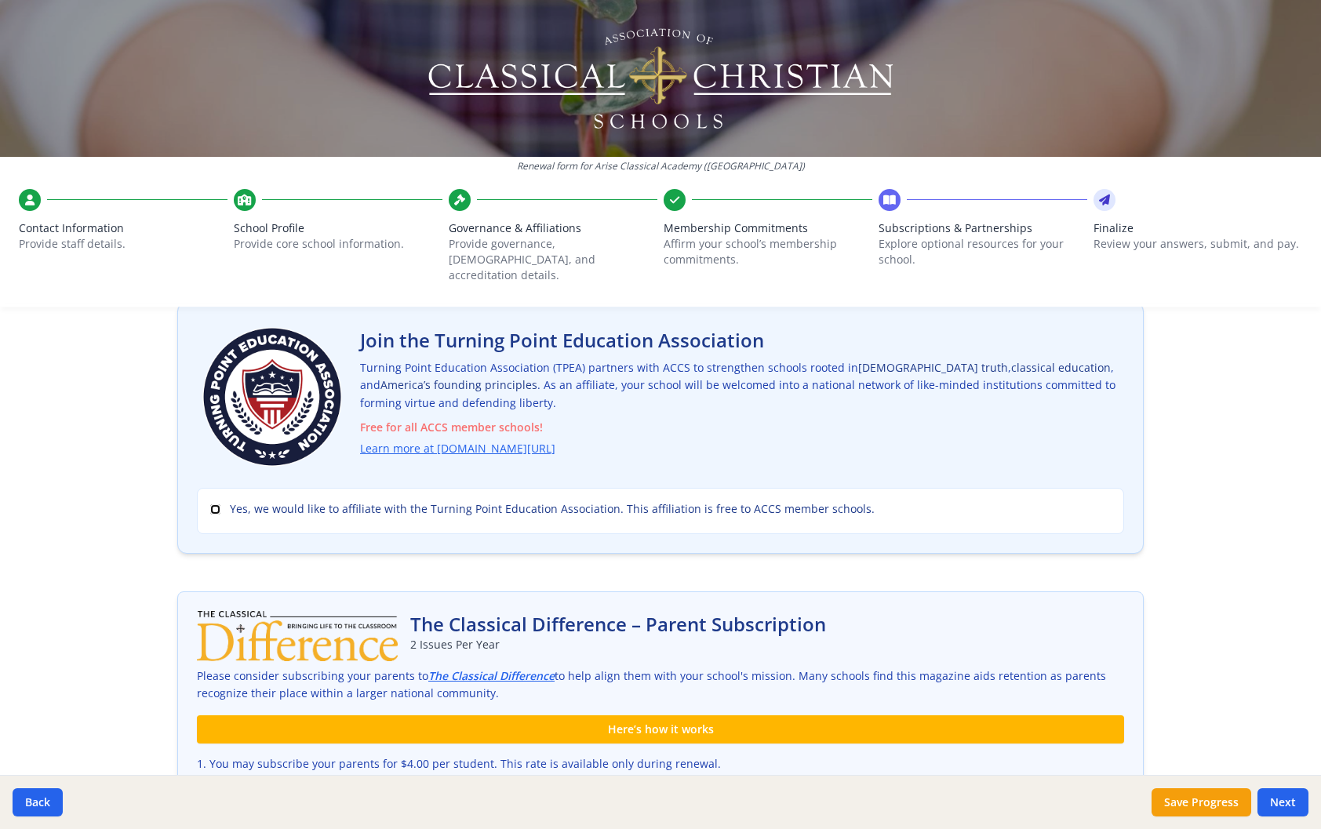
click at [210, 504] on input "Yes, we would like to affiliate with the Turning Point Education Association. T…" at bounding box center [215, 509] width 10 height 10
checkbox input "true"
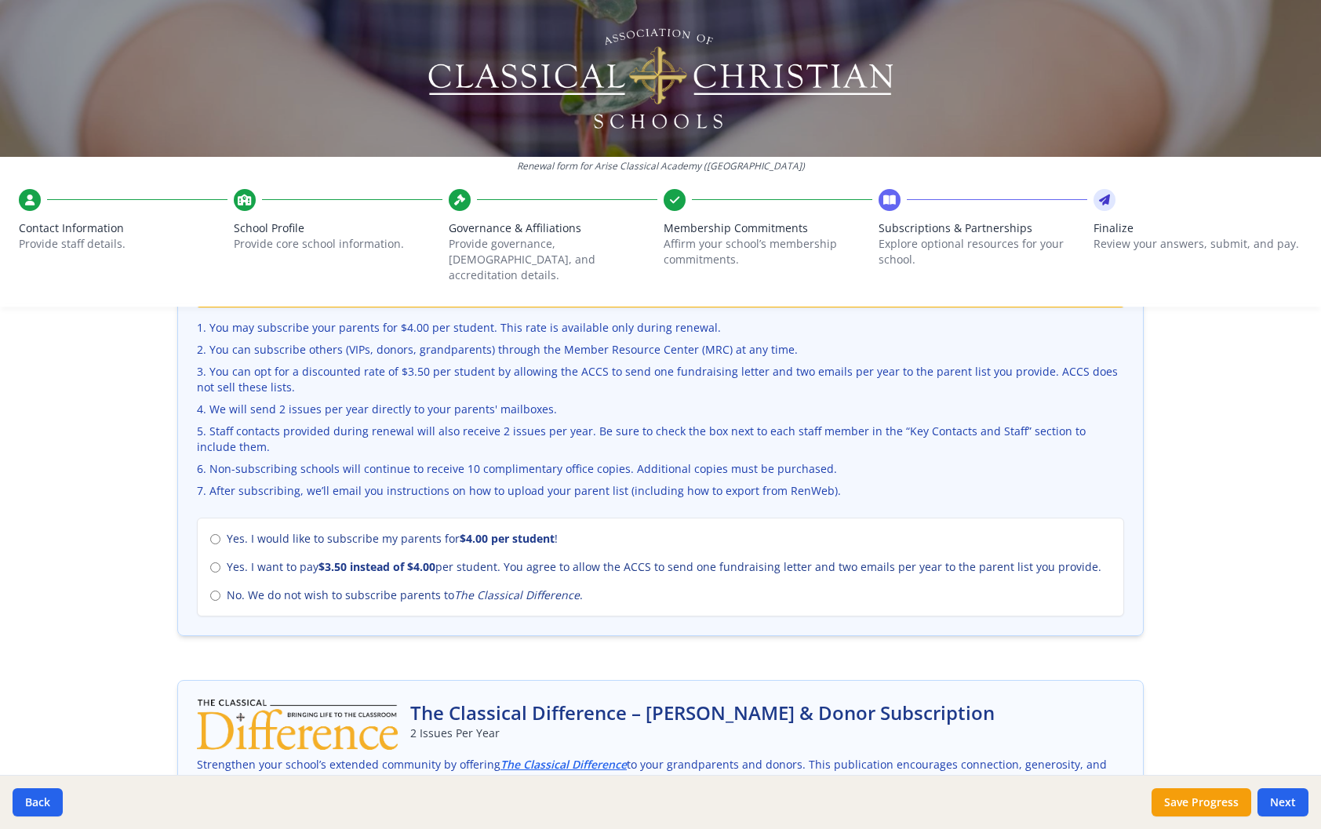
scroll to position [548, 0]
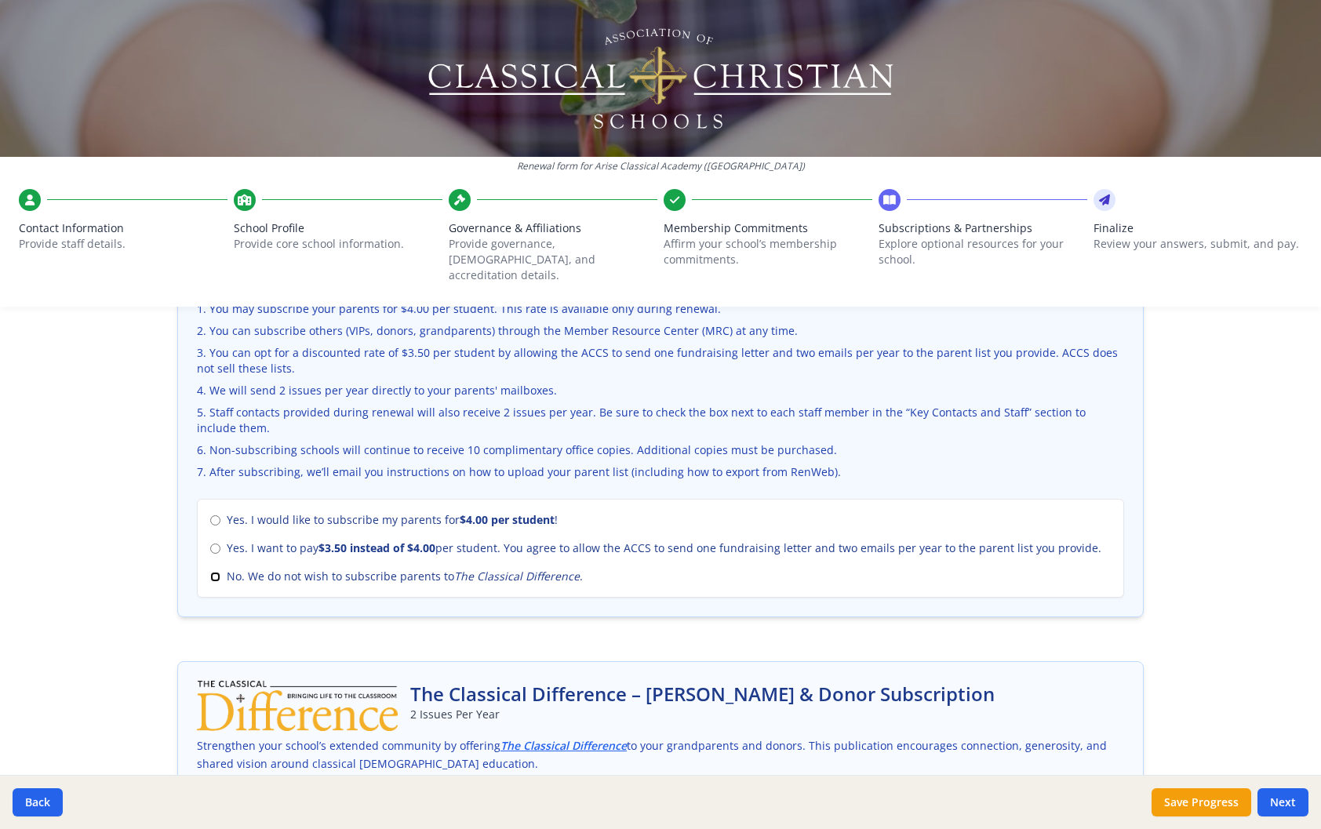
click at [213, 572] on input "No. We do not wish to subscribe parents to The Classical Difference ." at bounding box center [215, 577] width 10 height 10
radio input "true"
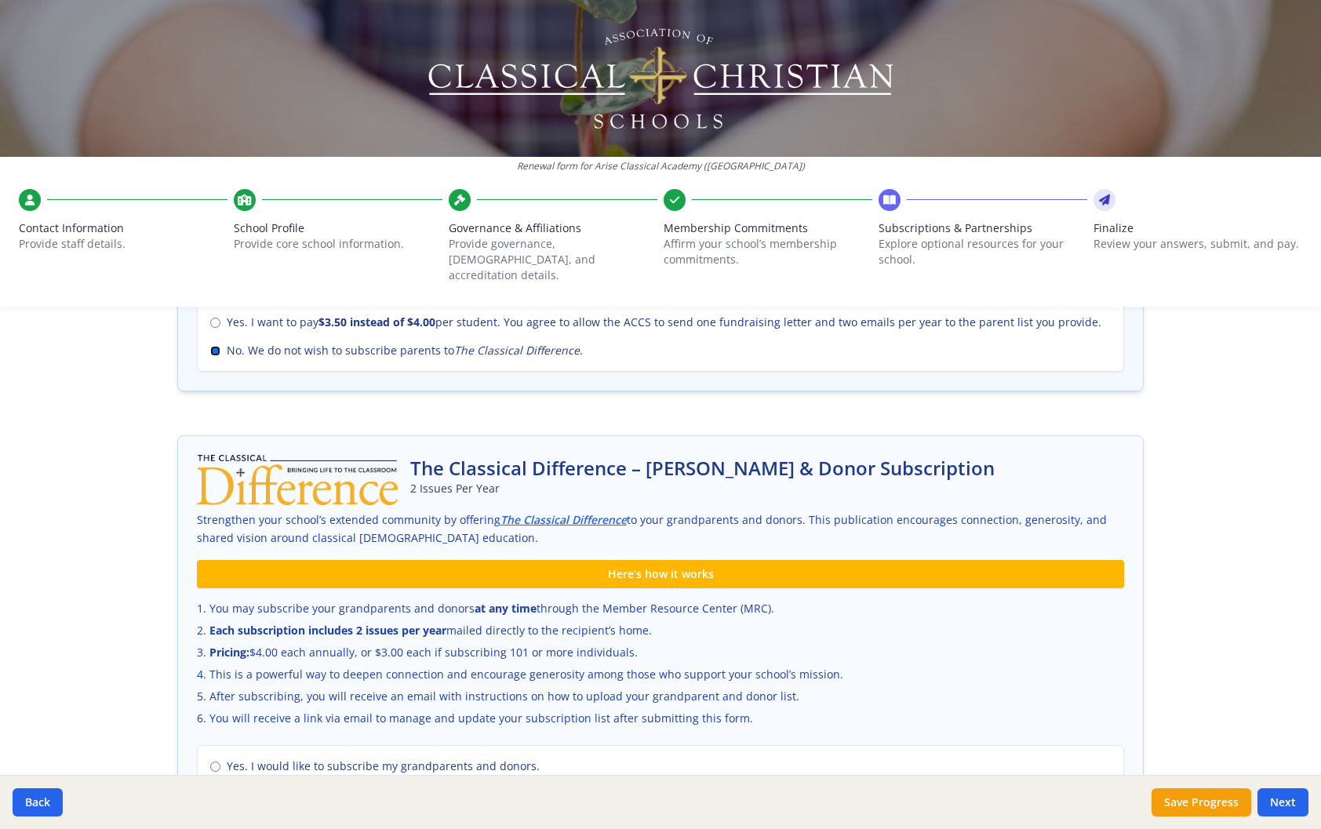
scroll to position [959, 0]
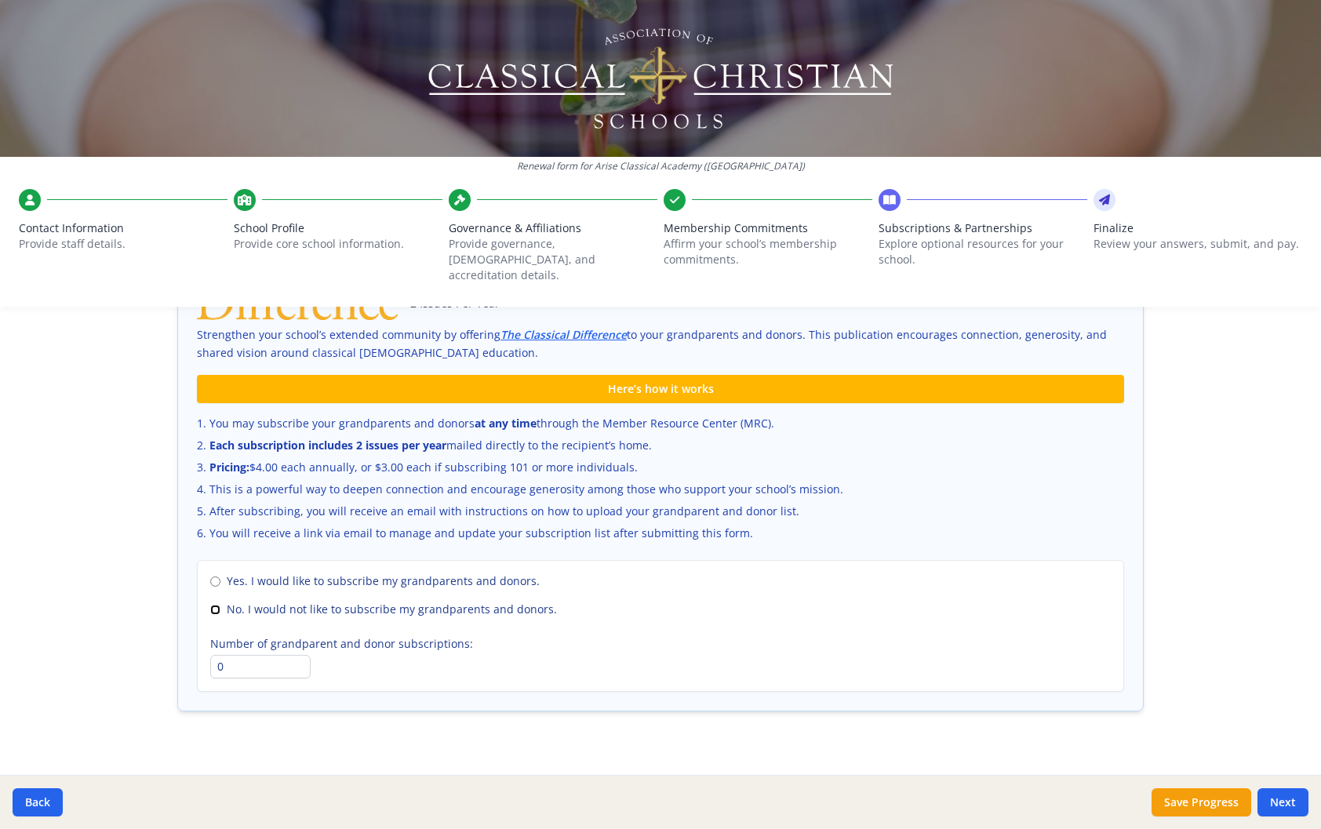
click at [213, 605] on input "No. I would not like to subscribe my grandparents and donors." at bounding box center [215, 610] width 10 height 10
radio input "true"
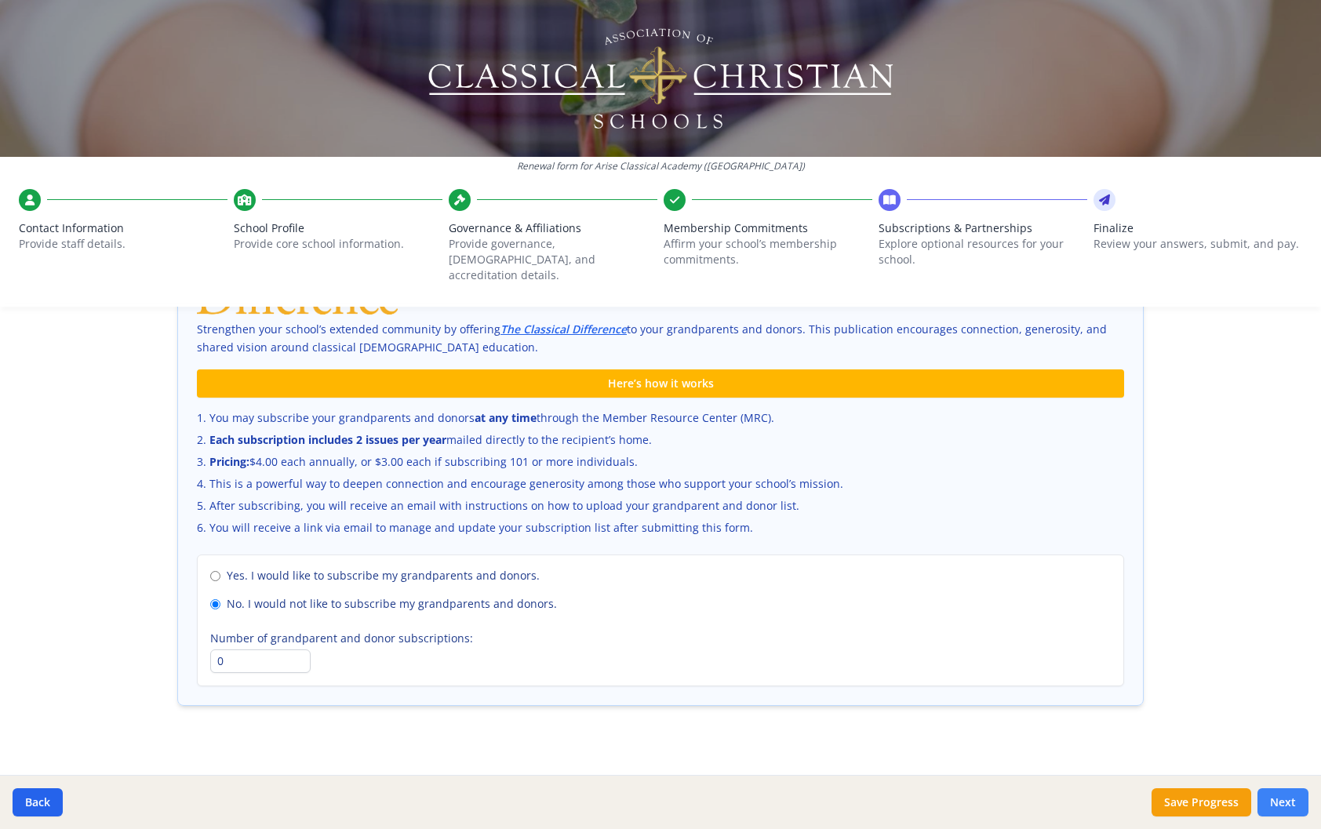
click at [1291, 799] on button "Next" at bounding box center [1283, 803] width 51 height 28
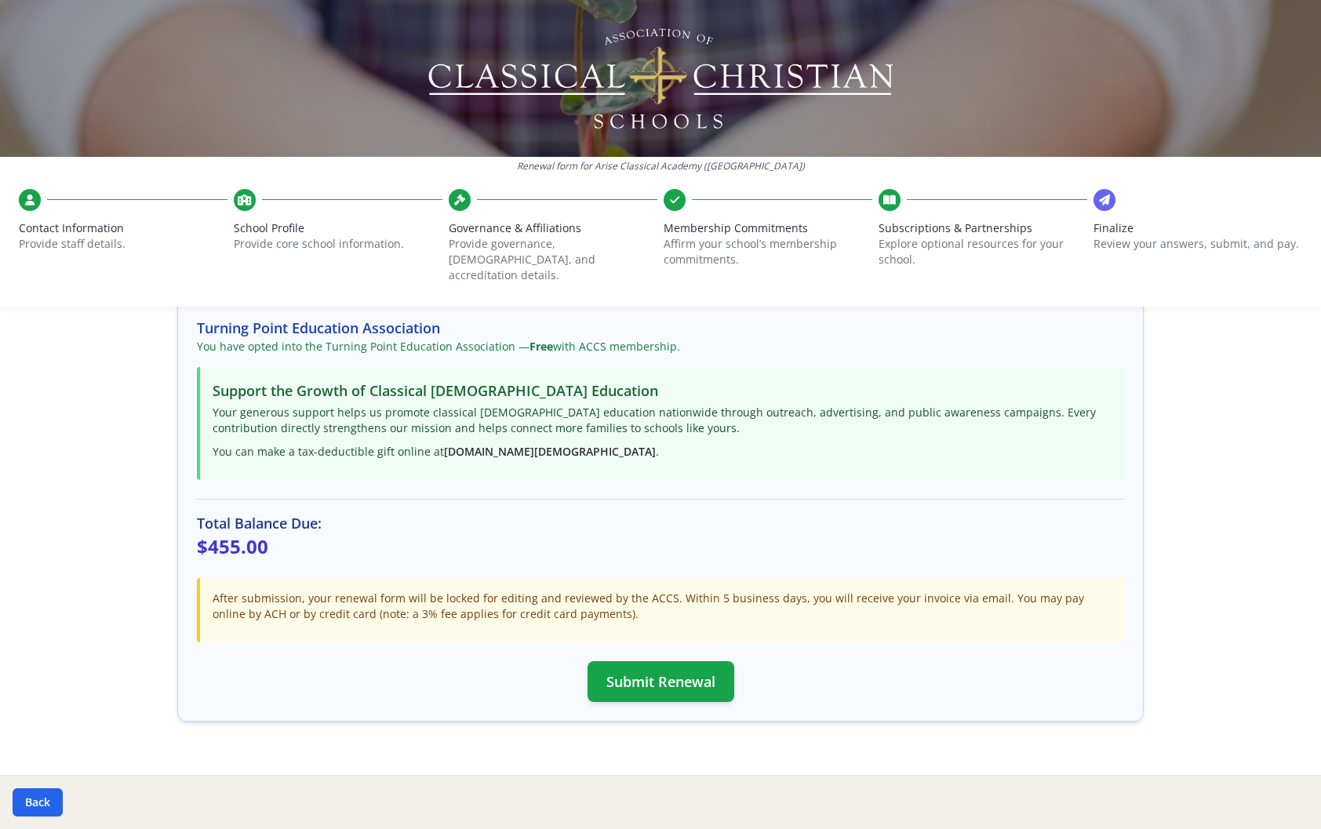
scroll to position [301, 0]
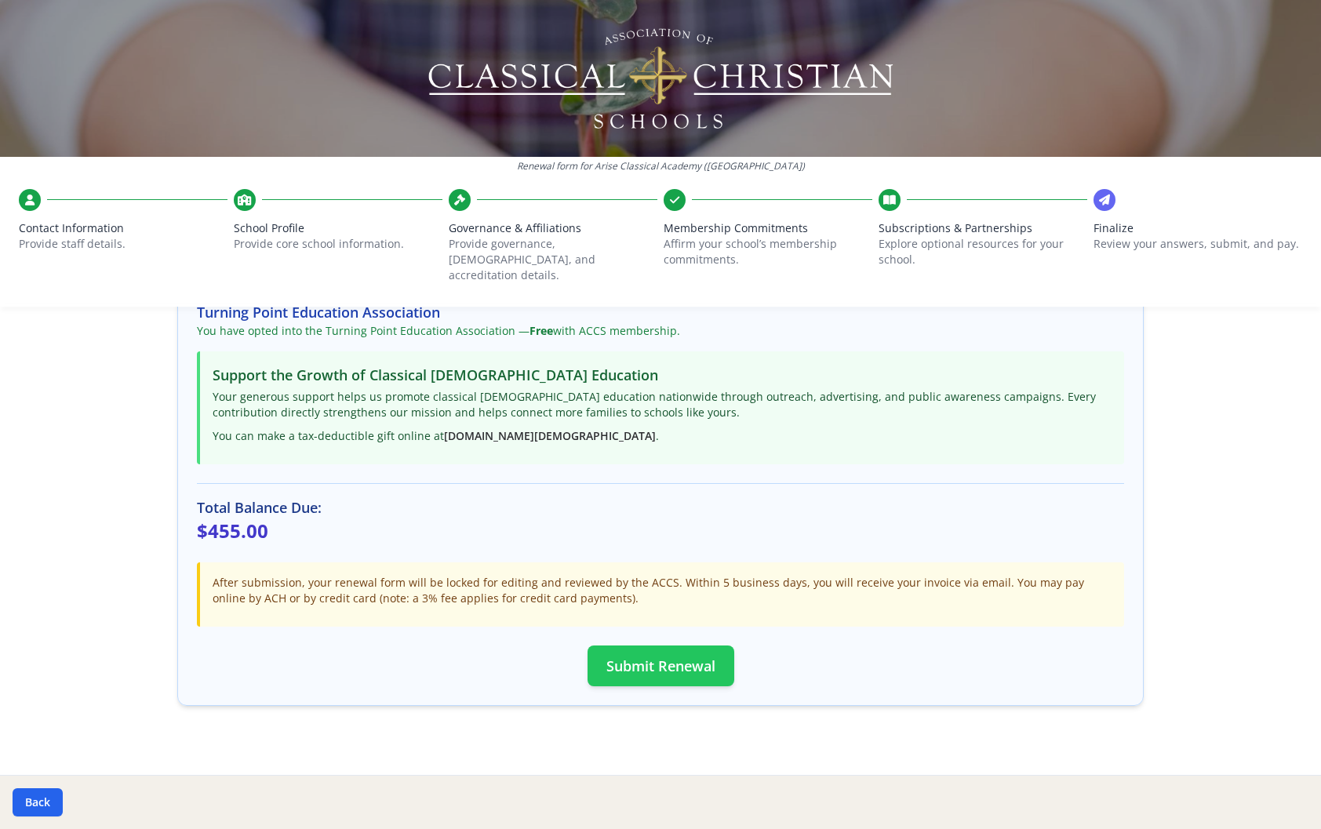
click at [644, 646] on button "Submit Renewal" at bounding box center [661, 666] width 147 height 41
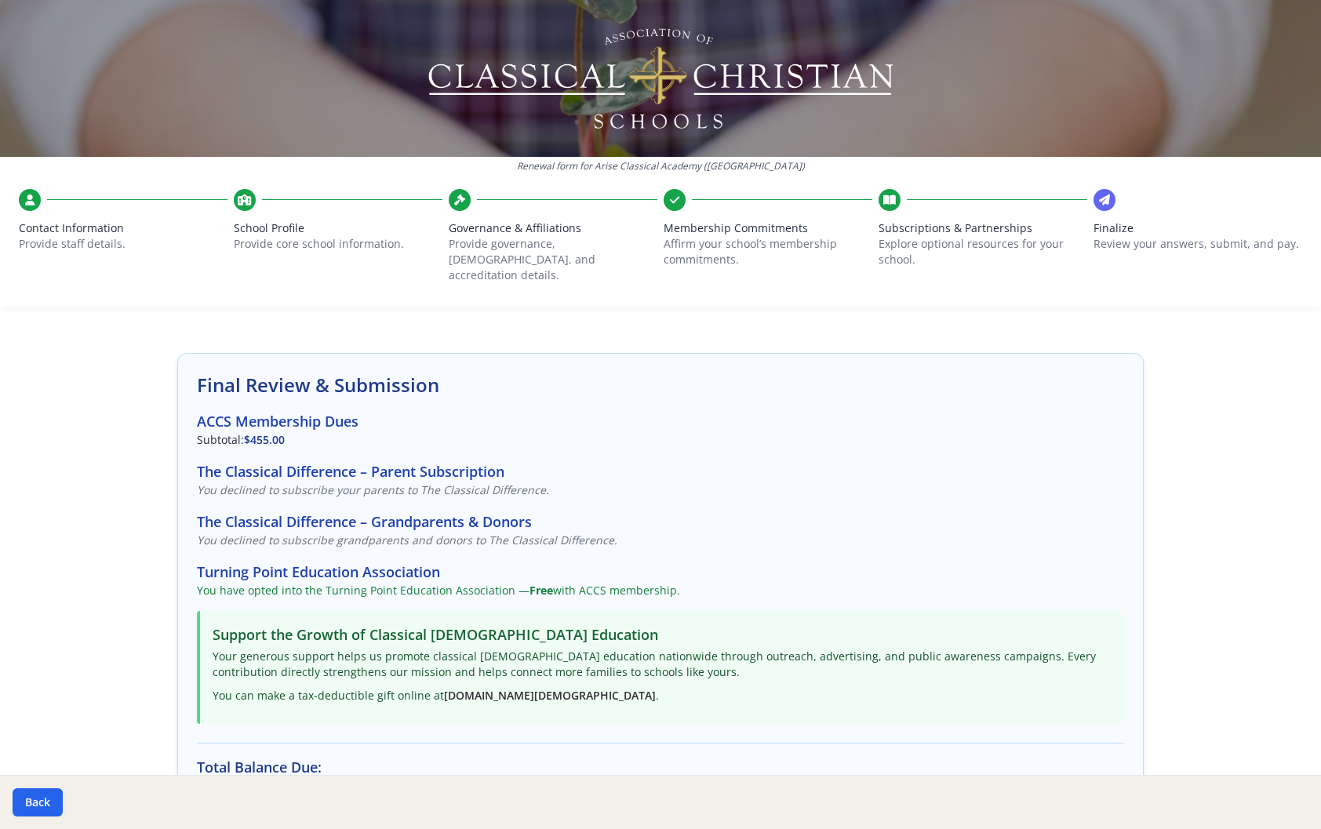
scroll to position [0, 0]
